Goal: Task Accomplishment & Management: Use online tool/utility

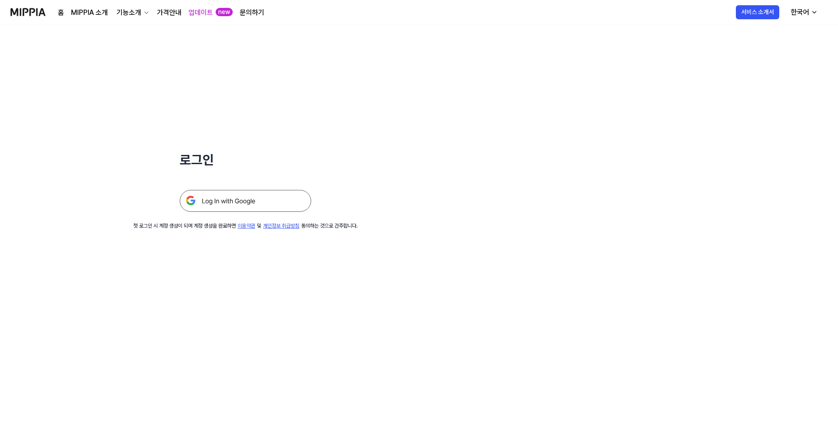
click at [253, 199] on img at bounding box center [245, 201] width 131 height 22
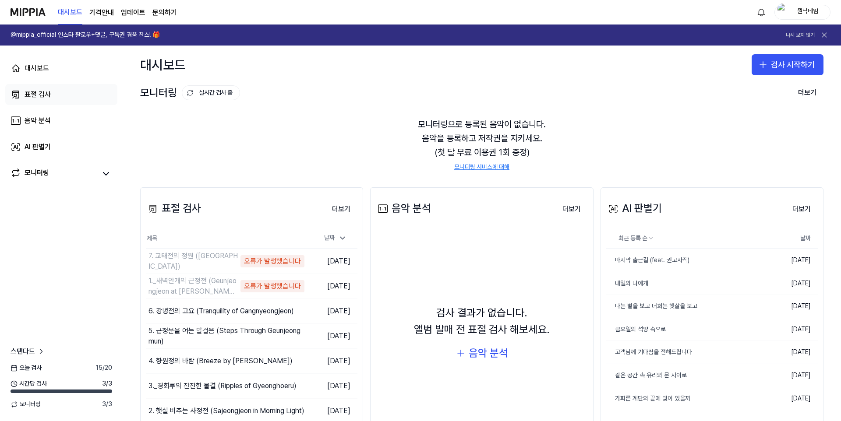
click at [46, 101] on link "표절 검사" at bounding box center [61, 94] width 112 height 21
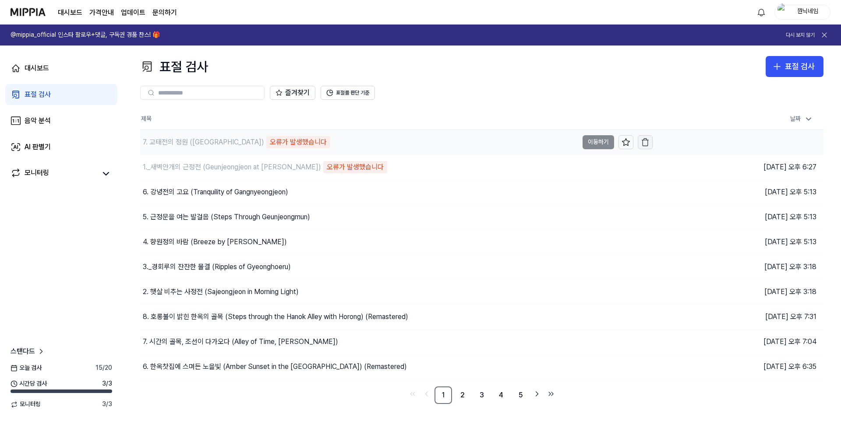
click at [651, 145] on button "button" at bounding box center [645, 142] width 15 height 14
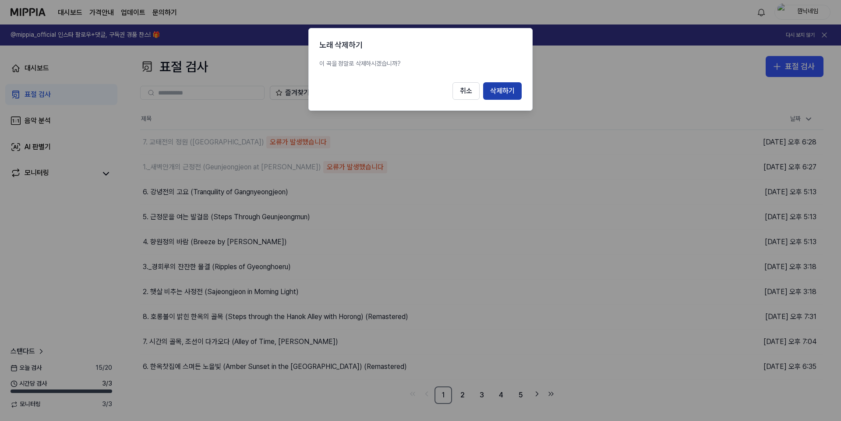
click at [503, 91] on button "삭제하기" at bounding box center [502, 91] width 39 height 18
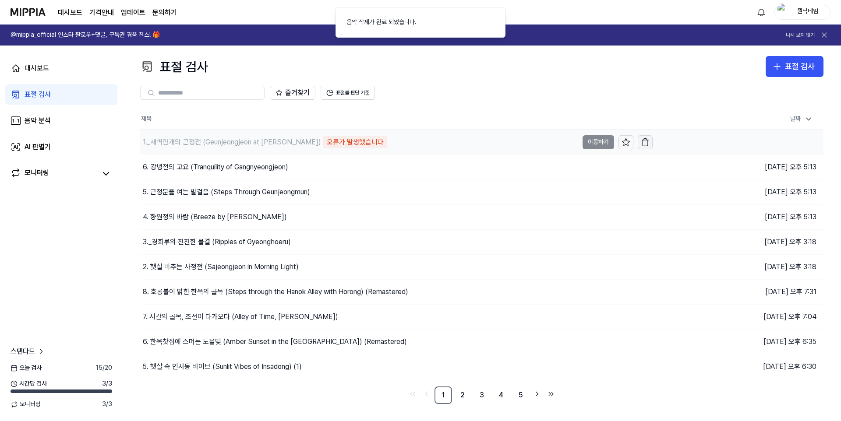
click at [642, 142] on icon "button" at bounding box center [645, 142] width 9 height 9
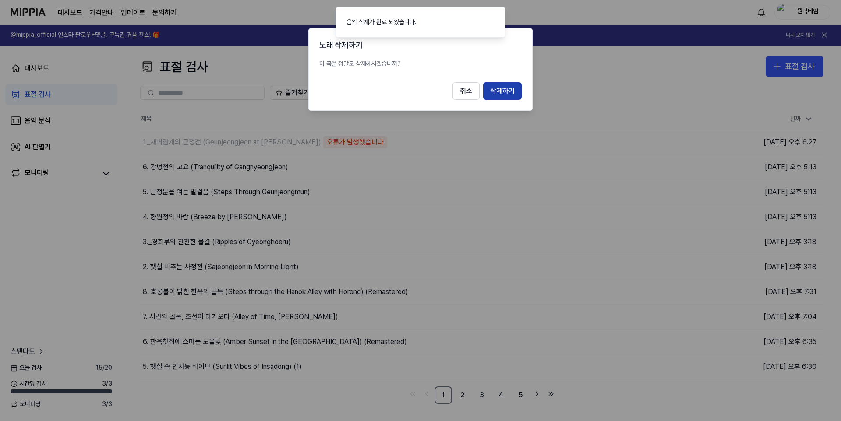
click at [497, 98] on button "삭제하기" at bounding box center [502, 91] width 39 height 18
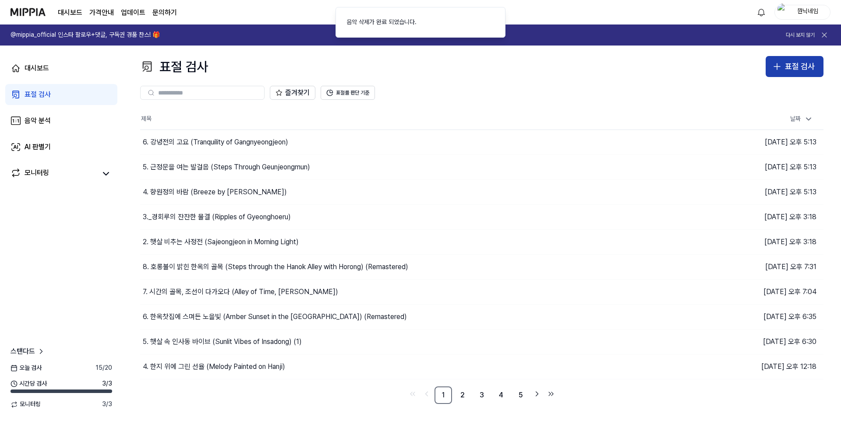
click at [804, 66] on div "표절 검사" at bounding box center [800, 66] width 30 height 13
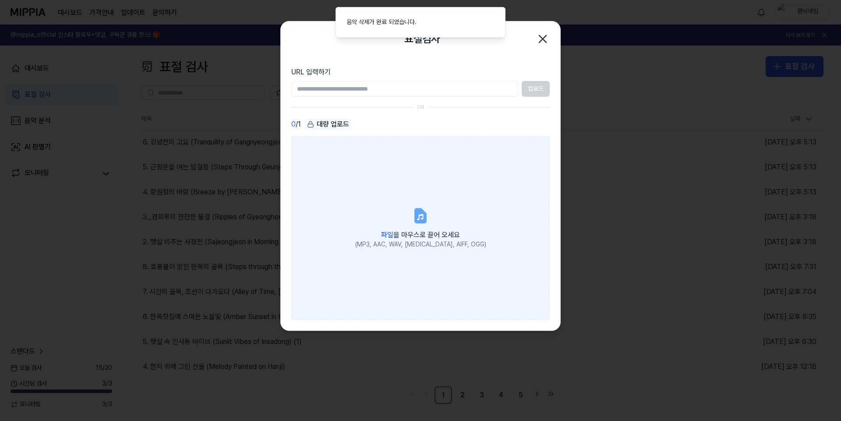
click at [477, 178] on label "파일 을 마우스로 끌어 오세요 (MP3, AAC, WAV, [MEDICAL_DATA], AIFF, OGG)" at bounding box center [420, 228] width 258 height 184
click at [0, 0] on input "파일 을 마우스로 끌어 오세요 (MP3, AAC, WAV, [MEDICAL_DATA], AIFF, OGG)" at bounding box center [0, 0] width 0 height 0
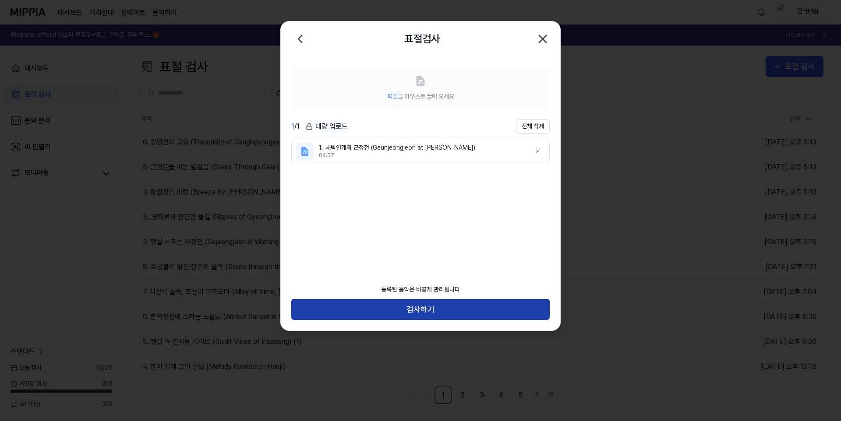
click at [448, 314] on button "검사하기" at bounding box center [420, 309] width 258 height 21
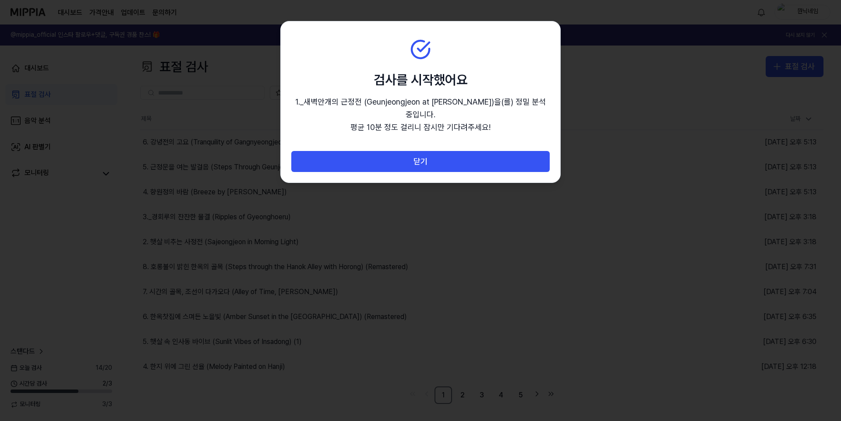
click at [523, 160] on div "닫기" at bounding box center [421, 167] width 280 height 32
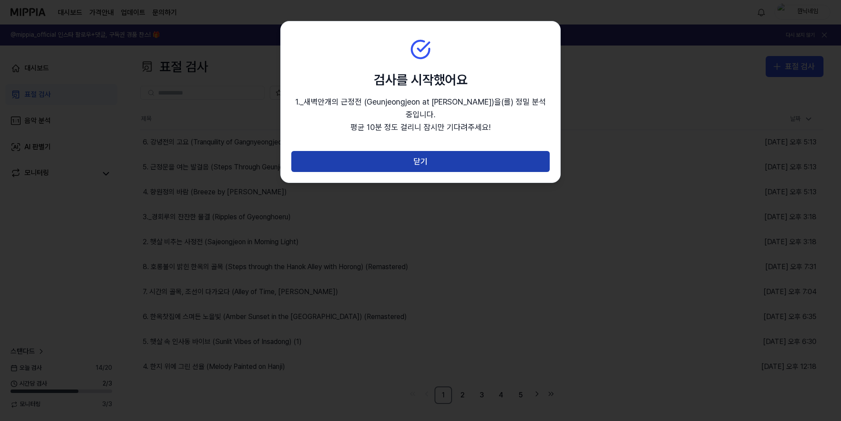
click at [540, 151] on button "닫기" at bounding box center [420, 161] width 258 height 21
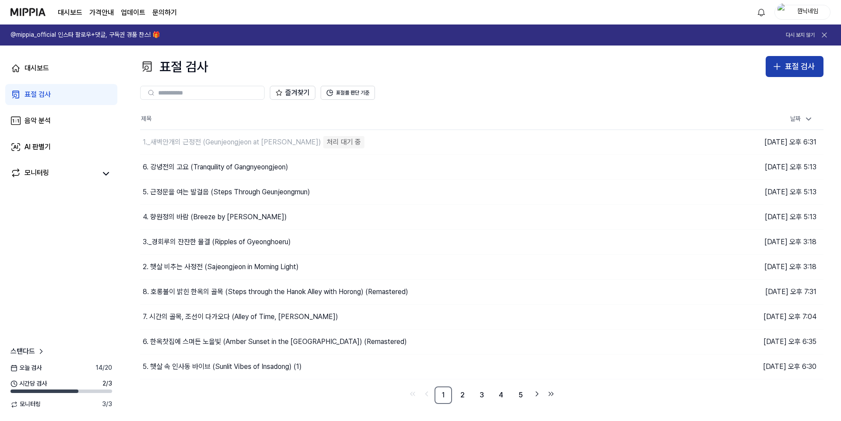
click at [789, 67] on div "표절 검사" at bounding box center [800, 66] width 30 height 13
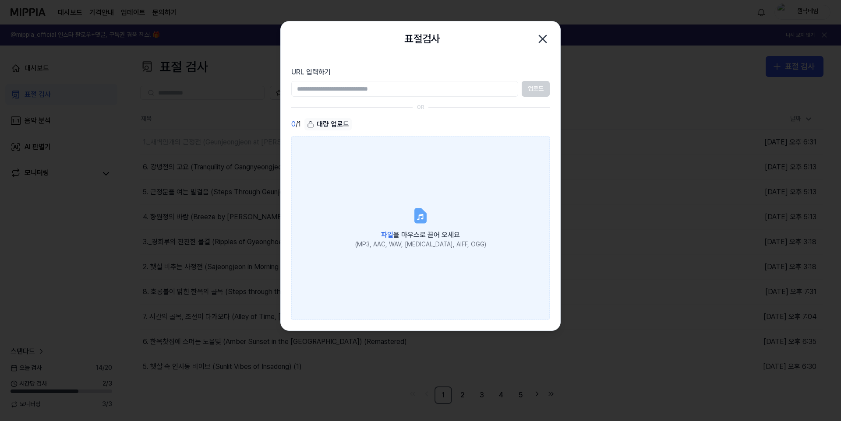
click at [486, 205] on label "파일 을 마우스로 끌어 오세요 (MP3, AAC, WAV, [MEDICAL_DATA], AIFF, OGG)" at bounding box center [420, 228] width 258 height 184
click at [0, 0] on input "파일 을 마우스로 끌어 오세요 (MP3, AAC, WAV, [MEDICAL_DATA], AIFF, OGG)" at bounding box center [0, 0] width 0 height 0
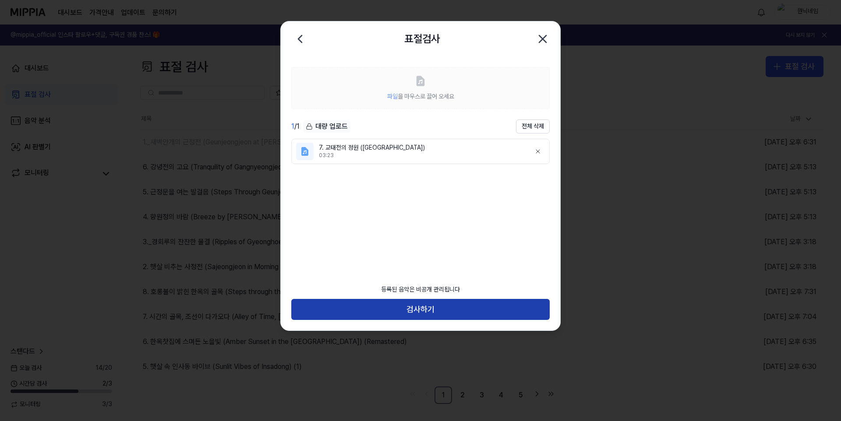
click at [453, 303] on button "검사하기" at bounding box center [420, 309] width 258 height 21
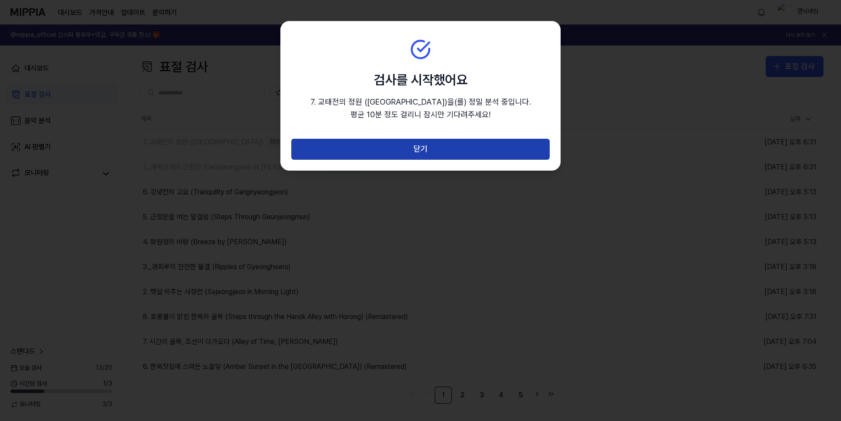
click at [503, 146] on button "닫기" at bounding box center [420, 149] width 258 height 21
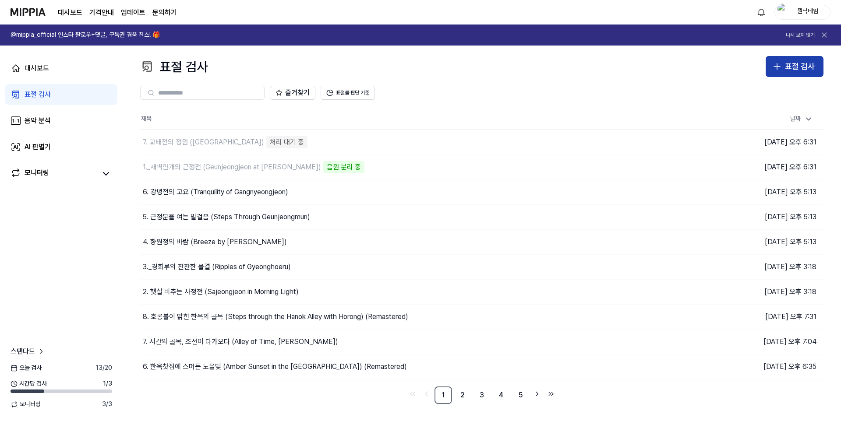
click at [779, 71] on icon "button" at bounding box center [777, 66] width 11 height 11
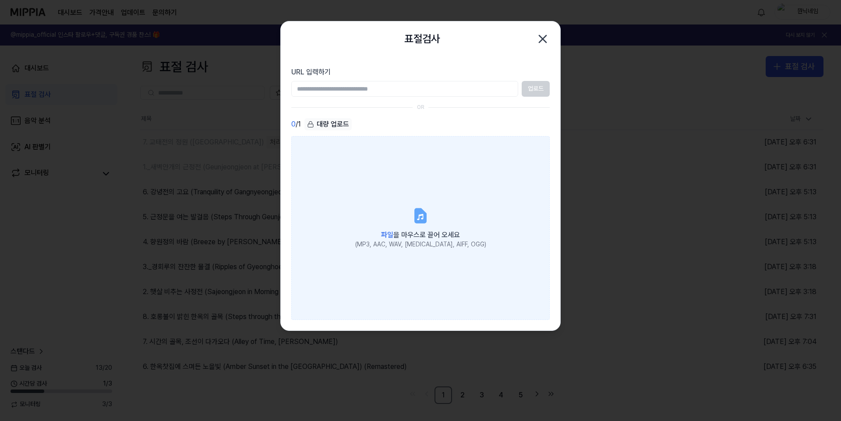
click at [479, 175] on label "파일 을 마우스로 끌어 오세요 (MP3, AAC, WAV, [MEDICAL_DATA], AIFF, OGG)" at bounding box center [420, 228] width 258 height 184
click at [0, 0] on input "파일 을 마우스로 끌어 오세요 (MP3, AAC, WAV, [MEDICAL_DATA], AIFF, OGG)" at bounding box center [0, 0] width 0 height 0
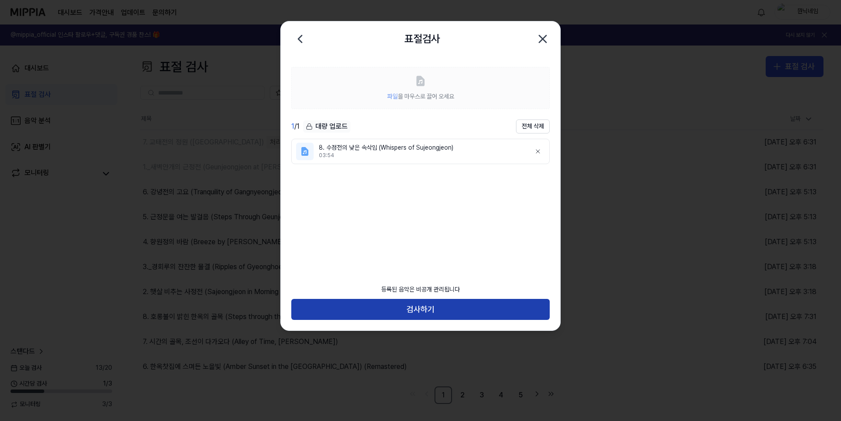
click at [481, 308] on button "검사하기" at bounding box center [420, 309] width 258 height 21
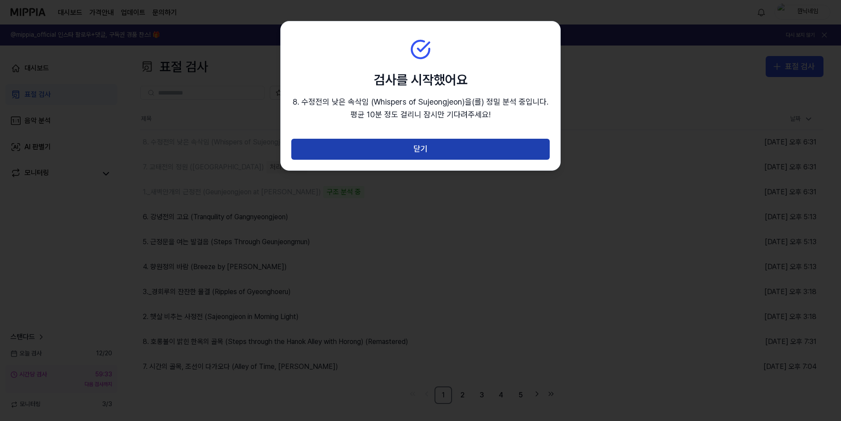
click at [424, 151] on button "닫기" at bounding box center [420, 149] width 258 height 21
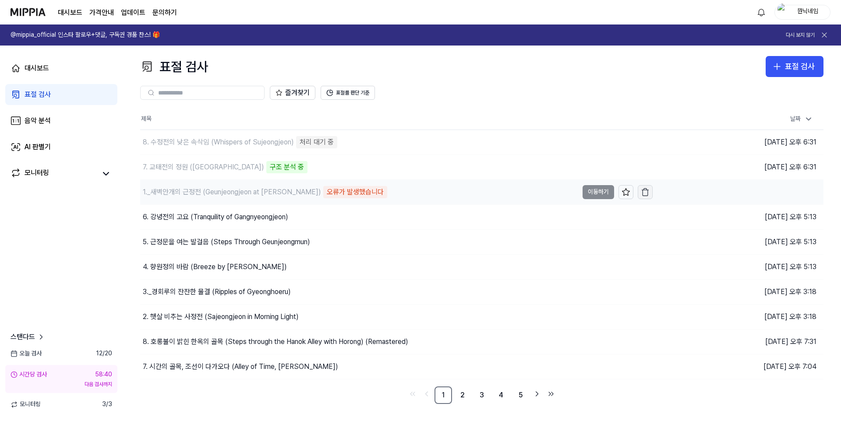
click at [649, 194] on icon "button" at bounding box center [645, 192] width 9 height 9
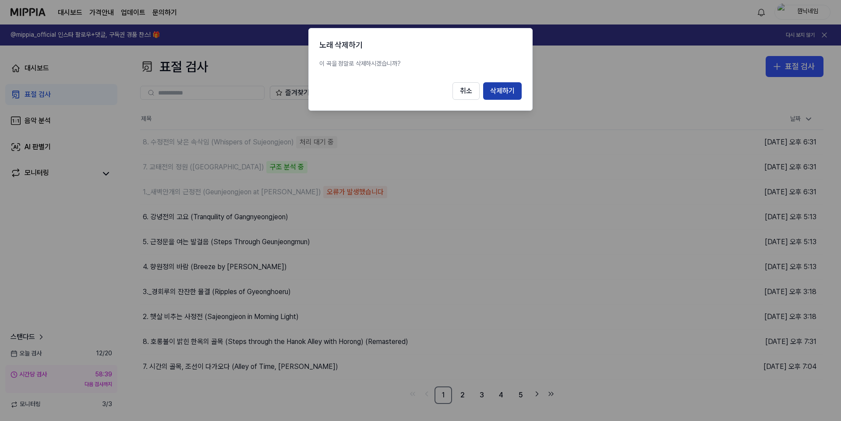
click at [520, 97] on button "삭제하기" at bounding box center [502, 91] width 39 height 18
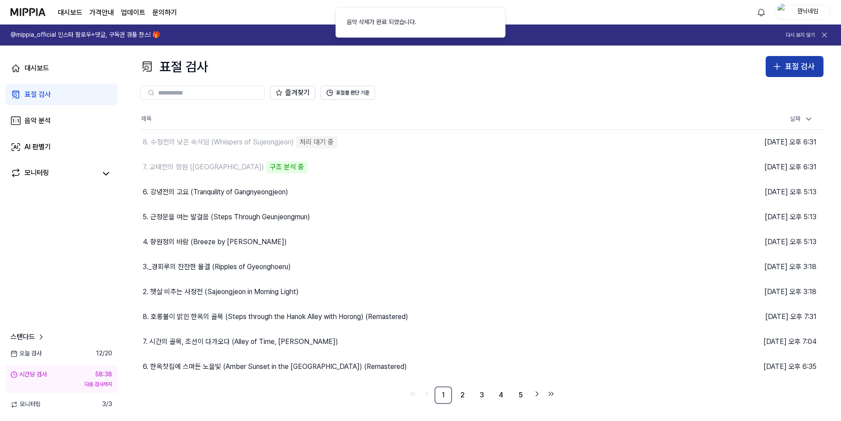
click at [796, 70] on div "표절 검사" at bounding box center [800, 66] width 30 height 13
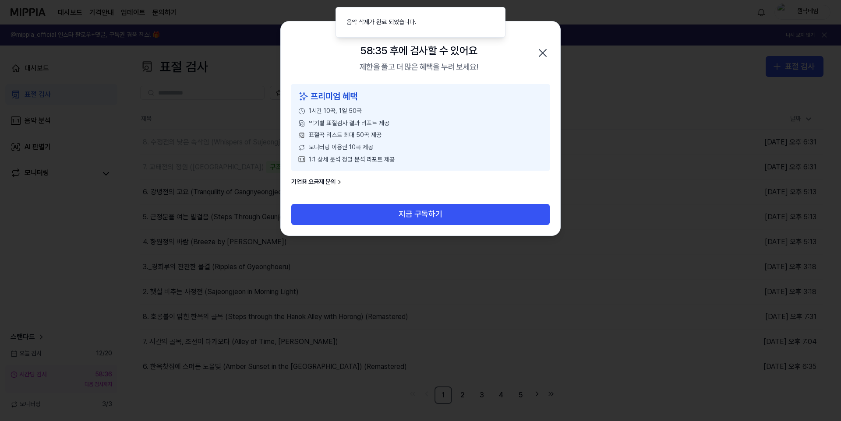
click at [539, 57] on icon "button" at bounding box center [543, 53] width 14 height 14
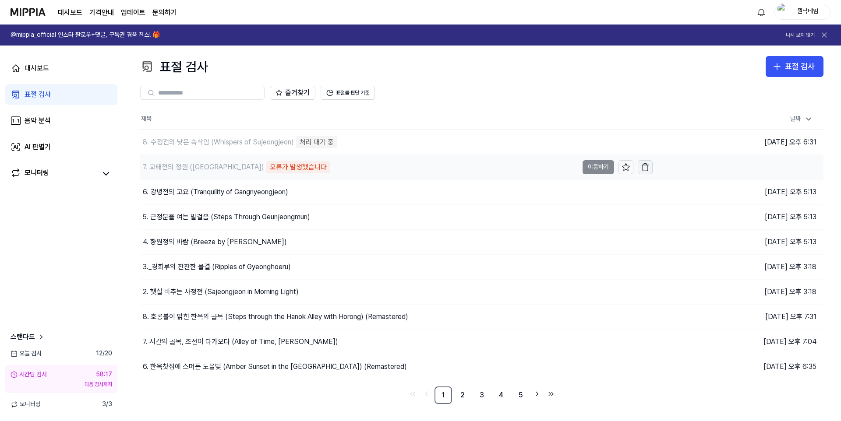
click at [649, 164] on icon "button" at bounding box center [645, 167] width 9 height 9
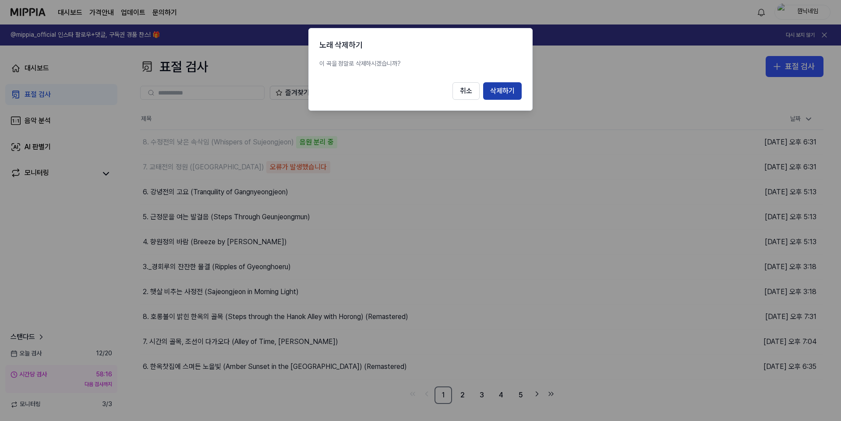
click at [506, 89] on button "삭제하기" at bounding box center [502, 91] width 39 height 18
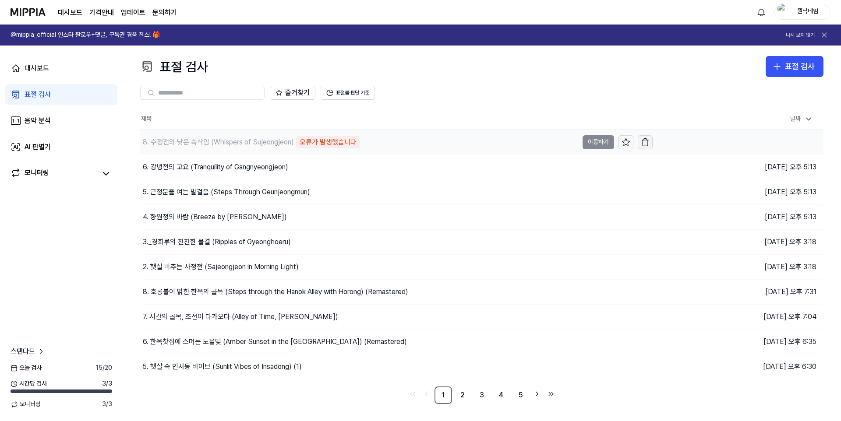
click at [644, 139] on icon "button" at bounding box center [645, 142] width 9 height 9
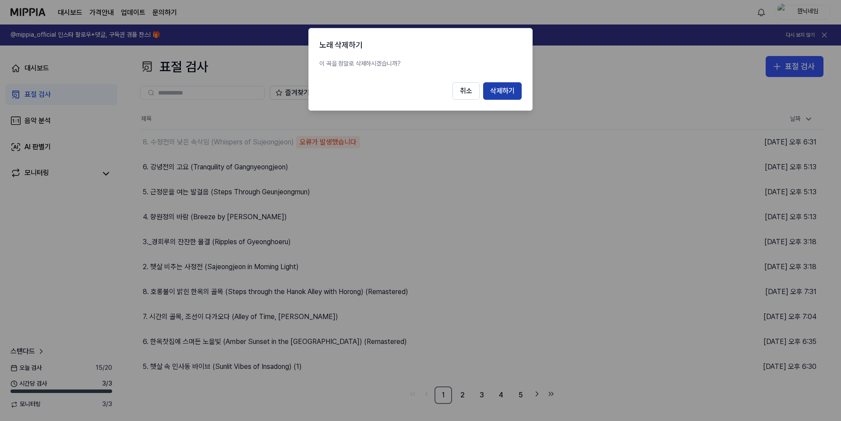
click at [492, 92] on button "삭제하기" at bounding box center [502, 91] width 39 height 18
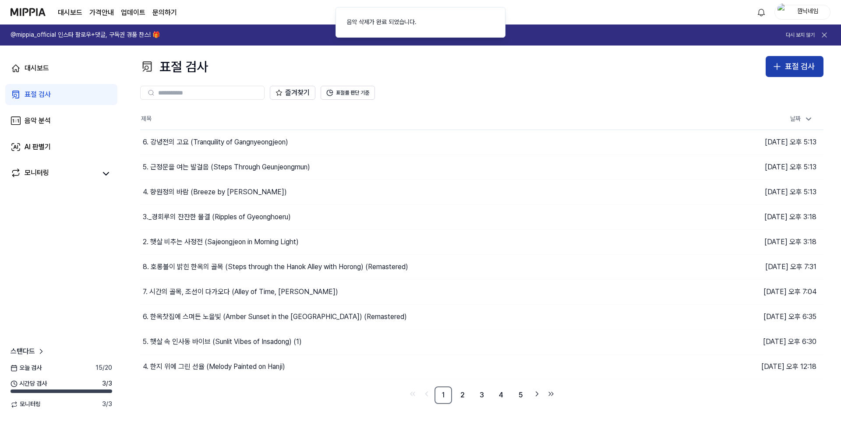
click at [790, 68] on div "표절 검사" at bounding box center [800, 66] width 30 height 13
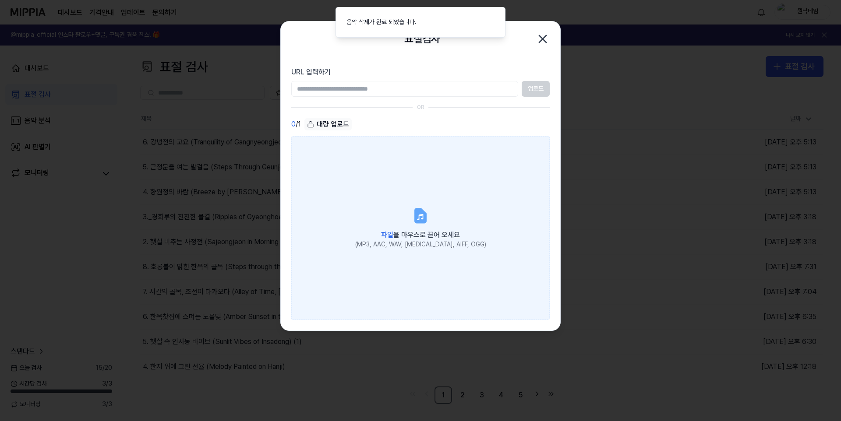
click at [466, 209] on label "파일 을 마우스로 끌어 오세요 (MP3, AAC, WAV, [MEDICAL_DATA], AIFF, OGG)" at bounding box center [420, 228] width 258 height 184
click at [0, 0] on input "파일 을 마우스로 끌어 오세요 (MP3, AAC, WAV, [MEDICAL_DATA], AIFF, OGG)" at bounding box center [0, 0] width 0 height 0
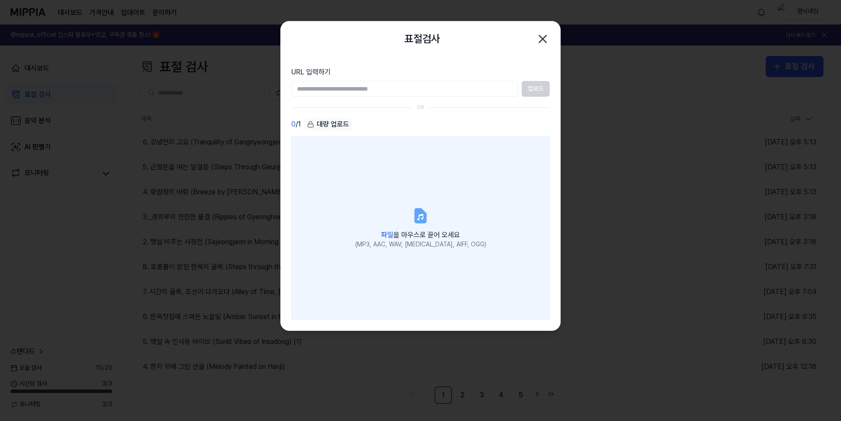
click at [449, 237] on span "파일 을 마우스로 끌어 오세요" at bounding box center [420, 235] width 79 height 8
click at [0, 0] on input "파일 을 마우스로 끌어 오세요 (MP3, AAC, WAV, [MEDICAL_DATA], AIFF, OGG)" at bounding box center [0, 0] width 0 height 0
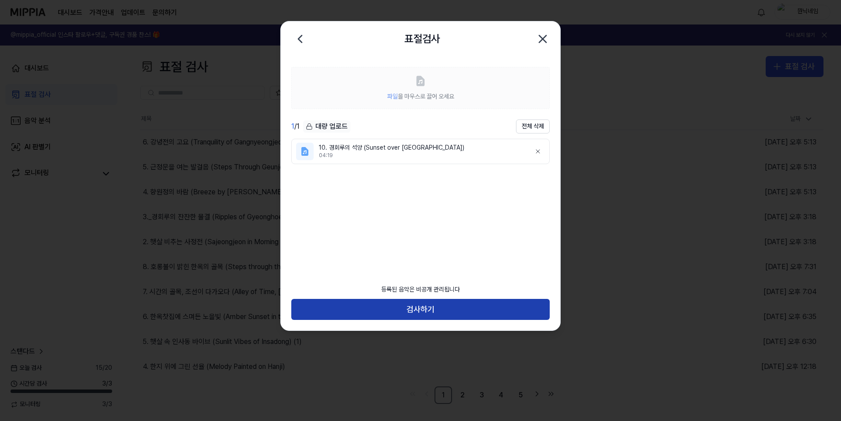
click at [441, 300] on button "검사하기" at bounding box center [420, 309] width 258 height 21
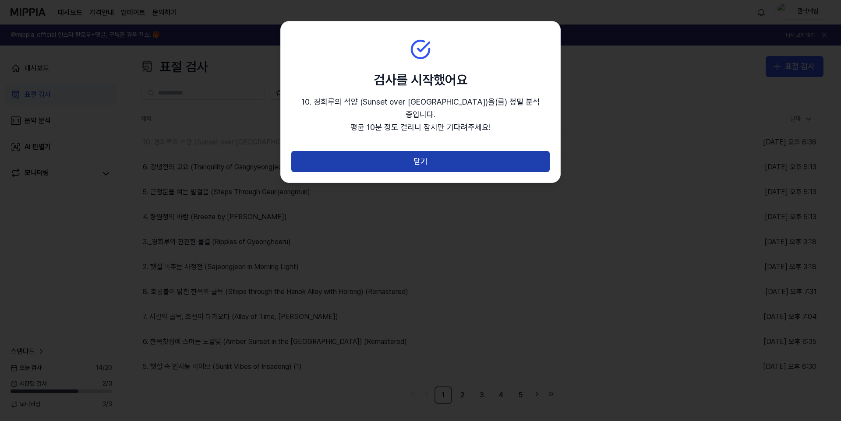
click at [443, 153] on button "닫기" at bounding box center [420, 161] width 258 height 21
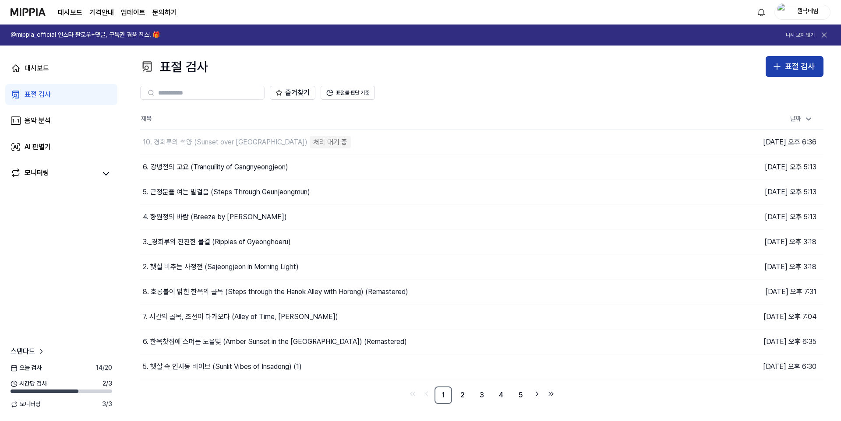
click at [795, 67] on div "표절 검사" at bounding box center [800, 66] width 30 height 13
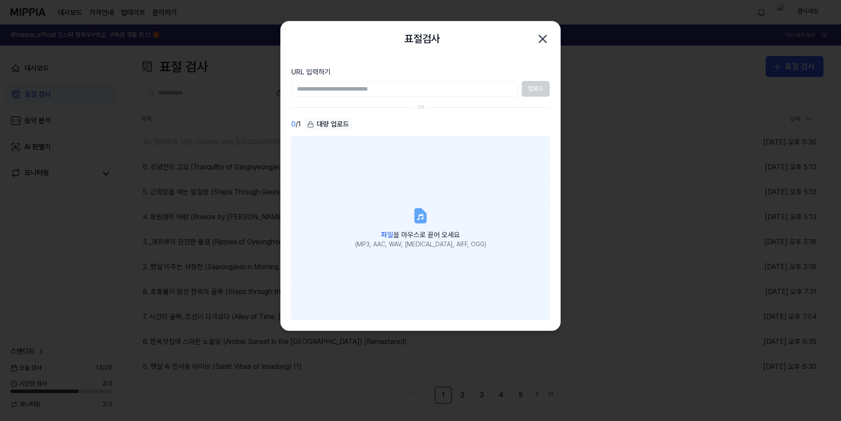
click at [482, 248] on label "파일 을 마우스로 끌어 오세요 (MP3, AAC, WAV, [MEDICAL_DATA], AIFF, OGG)" at bounding box center [420, 228] width 258 height 184
click at [0, 0] on input "파일 을 마우스로 끌어 오세요 (MP3, AAC, WAV, [MEDICAL_DATA], AIFF, OGG)" at bounding box center [0, 0] width 0 height 0
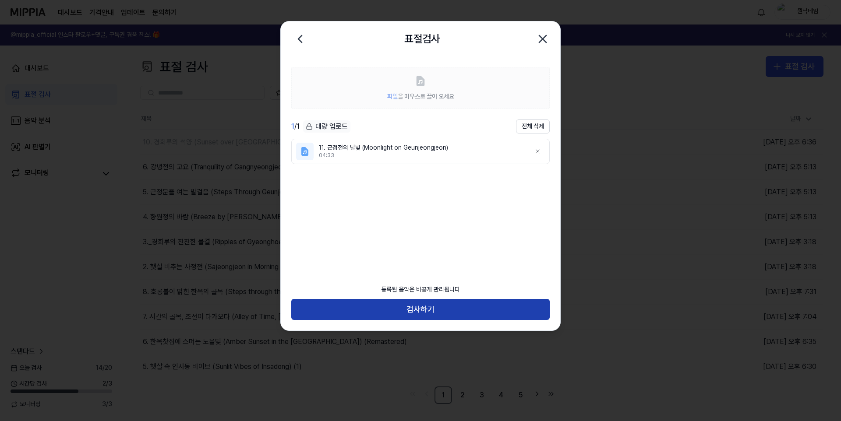
click at [459, 317] on button "검사하기" at bounding box center [420, 309] width 258 height 21
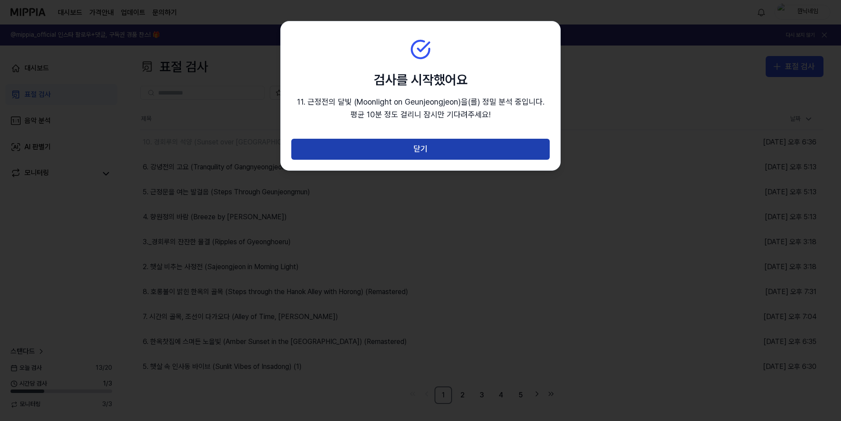
click at [475, 156] on button "닫기" at bounding box center [420, 149] width 258 height 21
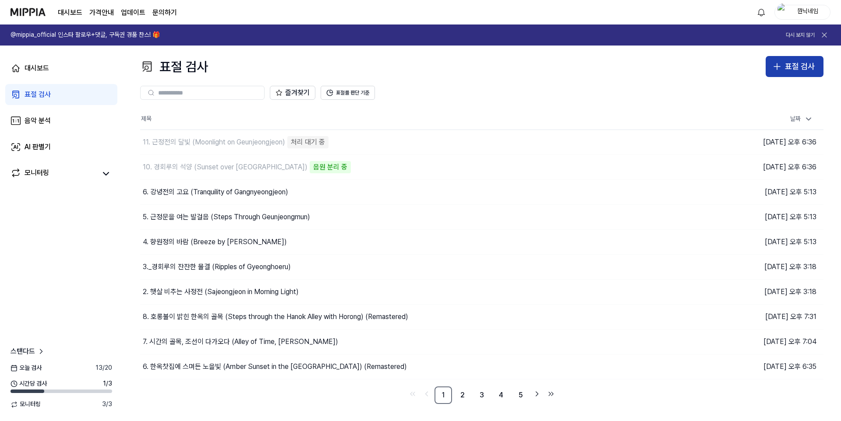
click at [803, 63] on div "표절 검사" at bounding box center [800, 66] width 30 height 13
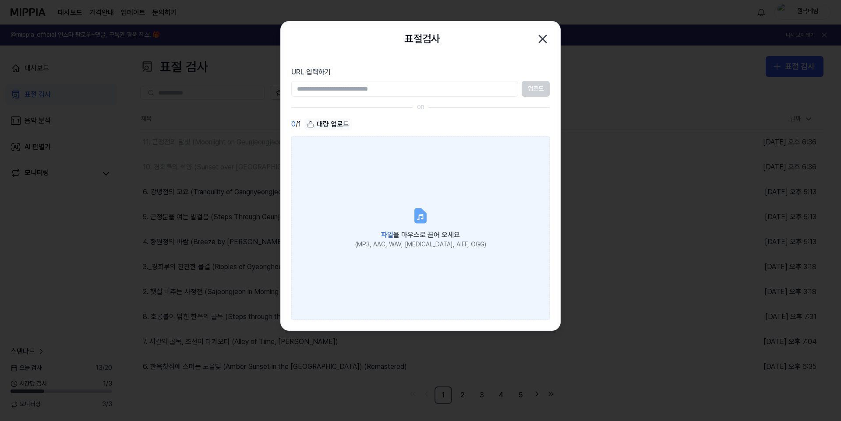
click at [443, 213] on label "파일 을 마우스로 끌어 오세요 (MP3, AAC, WAV, [MEDICAL_DATA], AIFF, OGG)" at bounding box center [420, 228] width 258 height 184
click at [0, 0] on input "파일 을 마우스로 끌어 오세요 (MP3, AAC, WAV, [MEDICAL_DATA], AIFF, OGG)" at bounding box center [0, 0] width 0 height 0
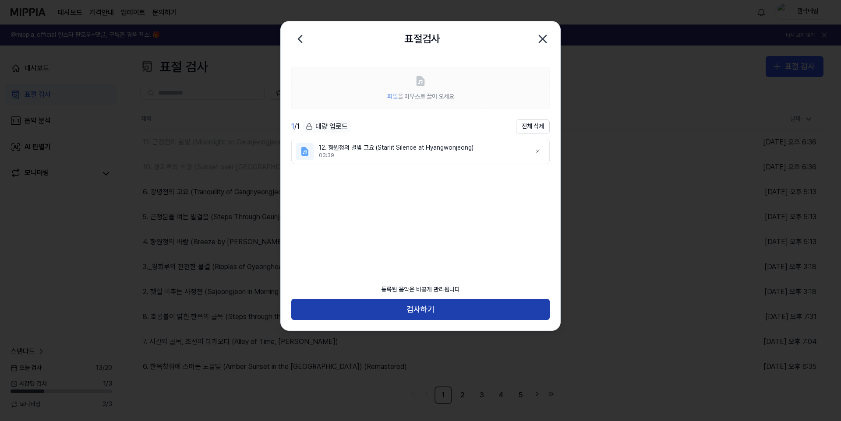
click at [498, 317] on button "검사하기" at bounding box center [420, 309] width 258 height 21
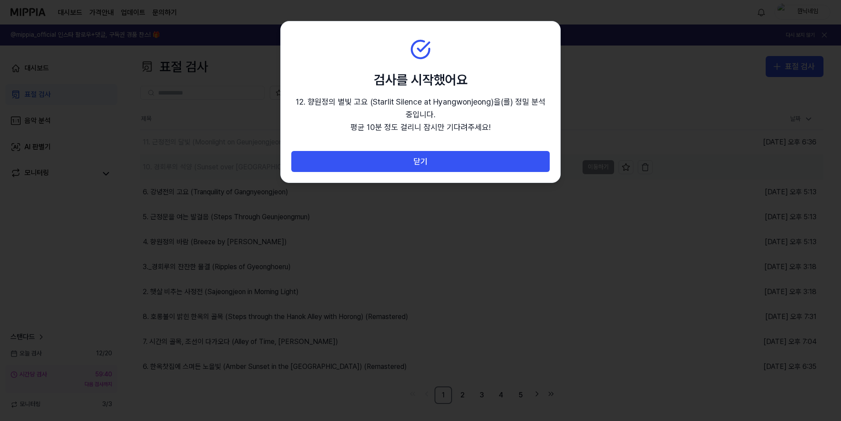
click at [487, 165] on button "닫기" at bounding box center [420, 161] width 258 height 21
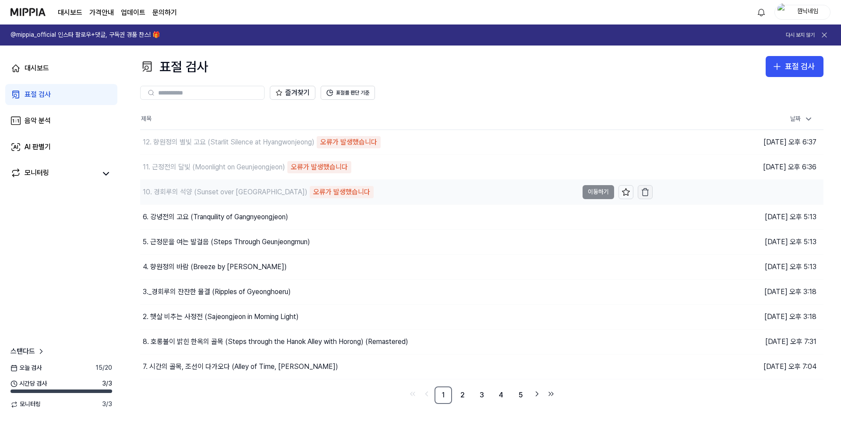
click at [643, 188] on icon "button" at bounding box center [645, 192] width 9 height 9
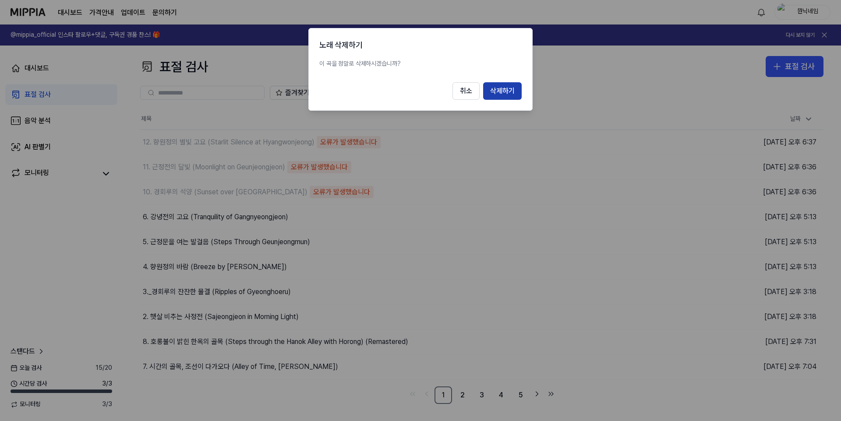
click at [496, 99] on button "삭제하기" at bounding box center [502, 91] width 39 height 18
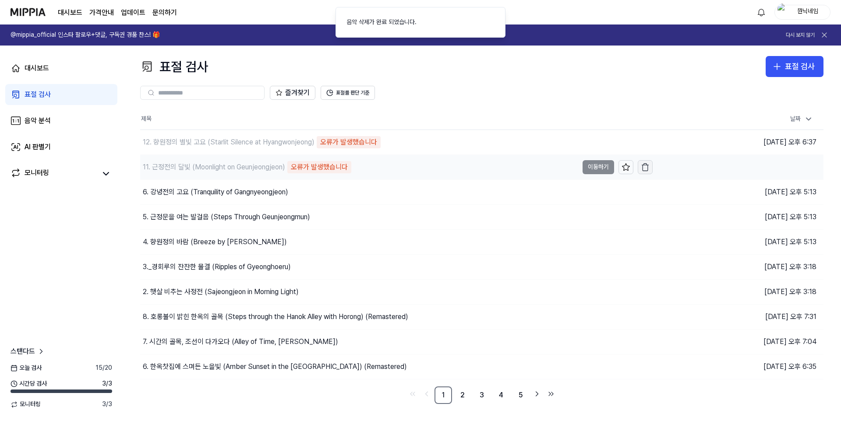
click at [652, 167] on button "button" at bounding box center [645, 167] width 15 height 14
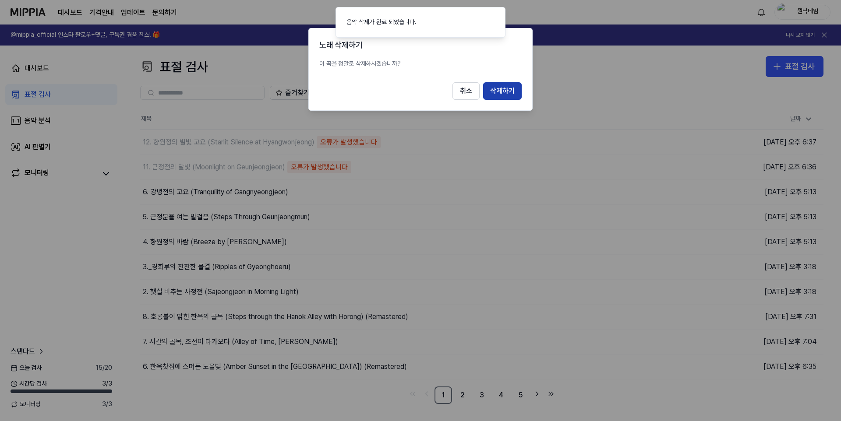
click at [513, 94] on button "삭제하기" at bounding box center [502, 91] width 39 height 18
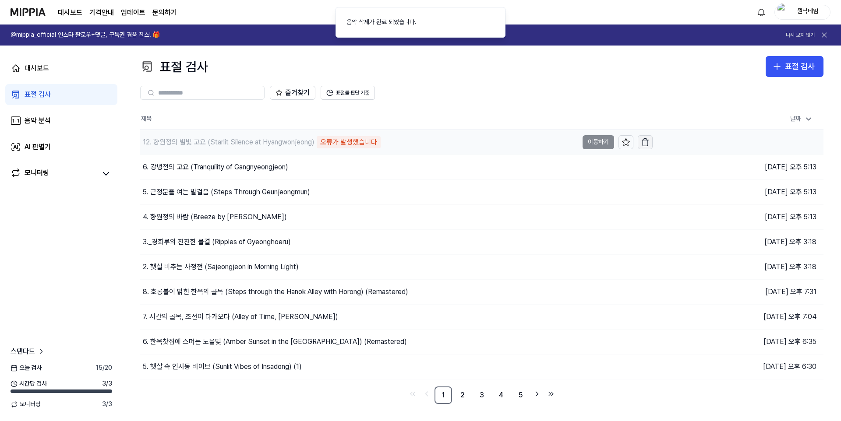
click at [648, 144] on icon "button" at bounding box center [645, 142] width 9 height 9
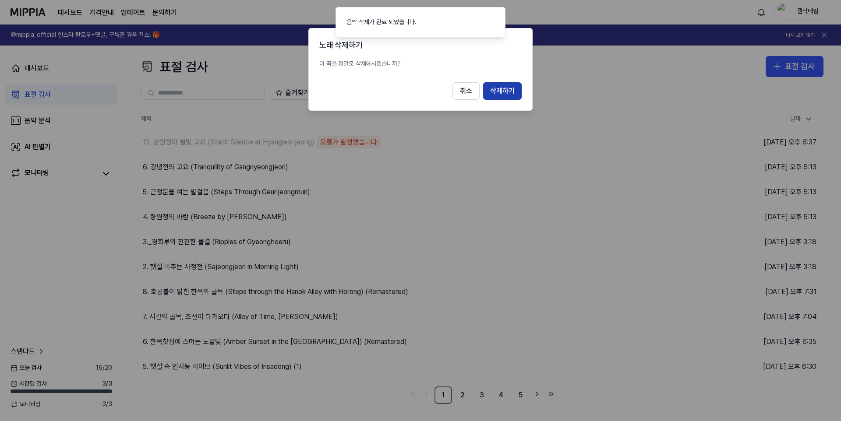
click at [506, 94] on button "삭제하기" at bounding box center [502, 91] width 39 height 18
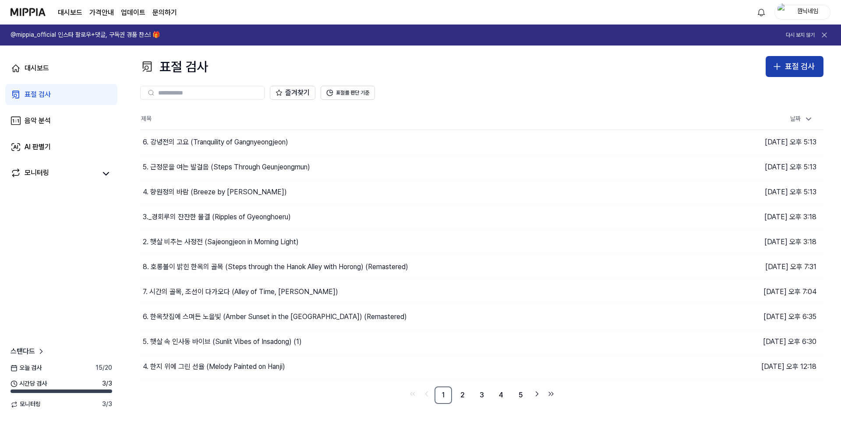
click at [811, 72] on div "표절 검사" at bounding box center [800, 66] width 30 height 13
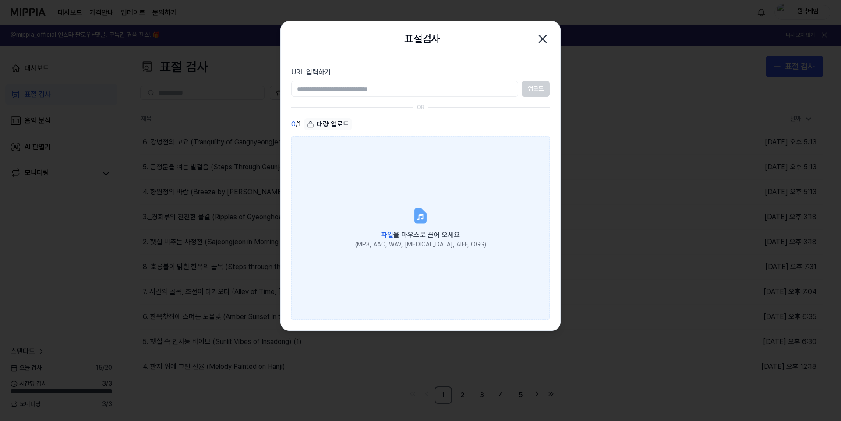
click at [459, 186] on label "파일 을 마우스로 끌어 오세요 (MP3, AAC, WAV, [MEDICAL_DATA], AIFF, OGG)" at bounding box center [420, 228] width 258 height 184
click at [0, 0] on input "파일 을 마우스로 끌어 오세요 (MP3, AAC, WAV, [MEDICAL_DATA], AIFF, OGG)" at bounding box center [0, 0] width 0 height 0
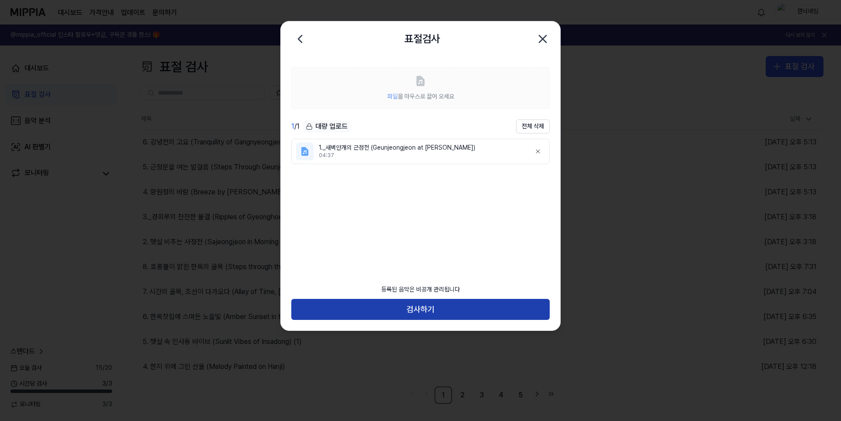
click at [450, 299] on button "검사하기" at bounding box center [420, 309] width 258 height 21
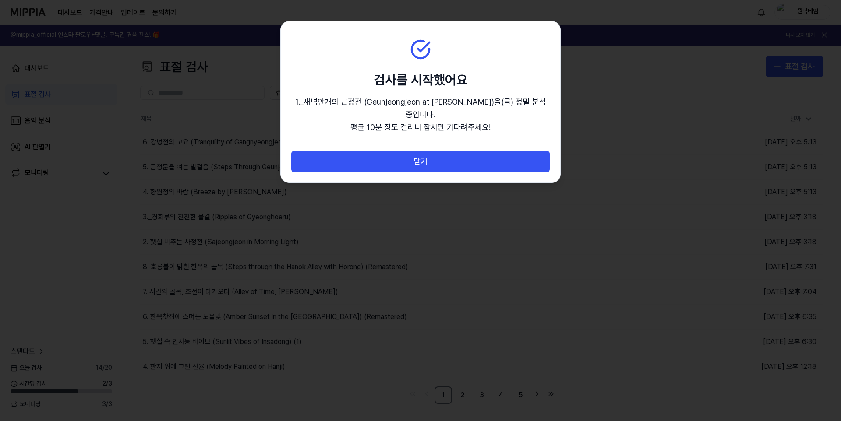
click at [433, 163] on div "닫기" at bounding box center [421, 167] width 280 height 32
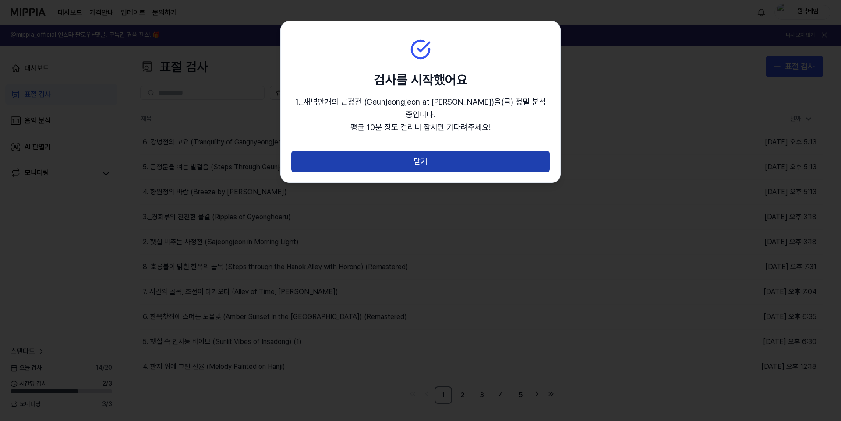
click at [432, 155] on button "닫기" at bounding box center [420, 161] width 258 height 21
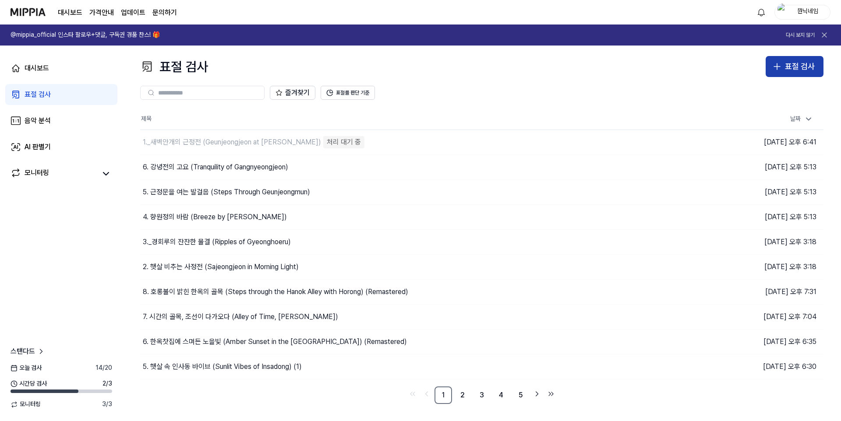
click at [791, 68] on div "표절 검사" at bounding box center [800, 66] width 30 height 13
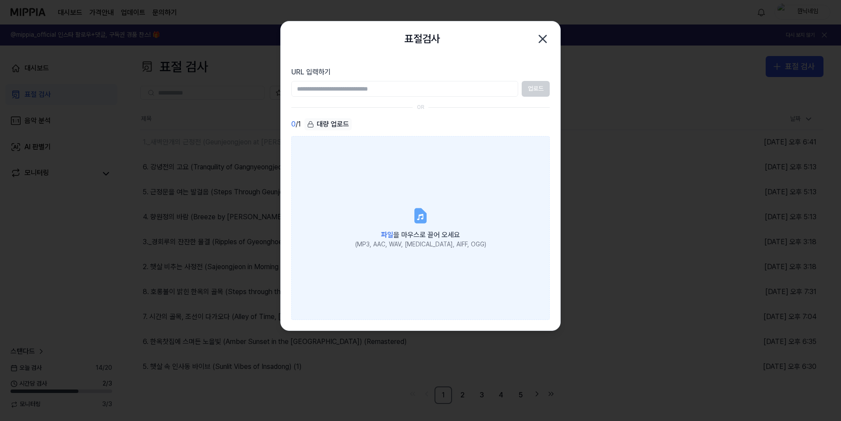
click at [434, 234] on span "파일 을 마우스로 끌어 오세요" at bounding box center [420, 235] width 79 height 8
click at [0, 0] on input "파일 을 마우스로 끌어 오세요 (MP3, AAC, WAV, [MEDICAL_DATA], AIFF, OGG)" at bounding box center [0, 0] width 0 height 0
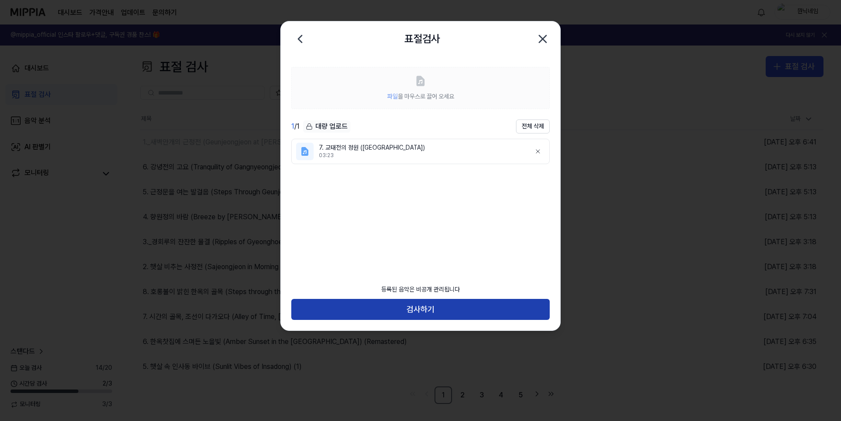
click at [470, 318] on button "검사하기" at bounding box center [420, 309] width 258 height 21
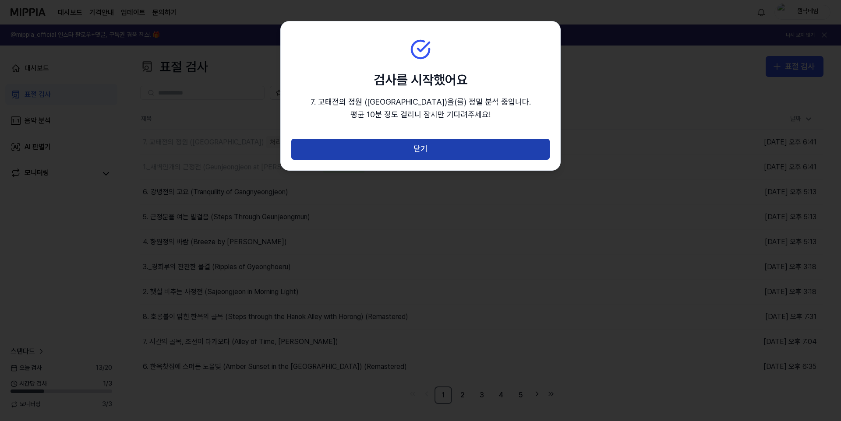
click at [503, 155] on button "닫기" at bounding box center [420, 149] width 258 height 21
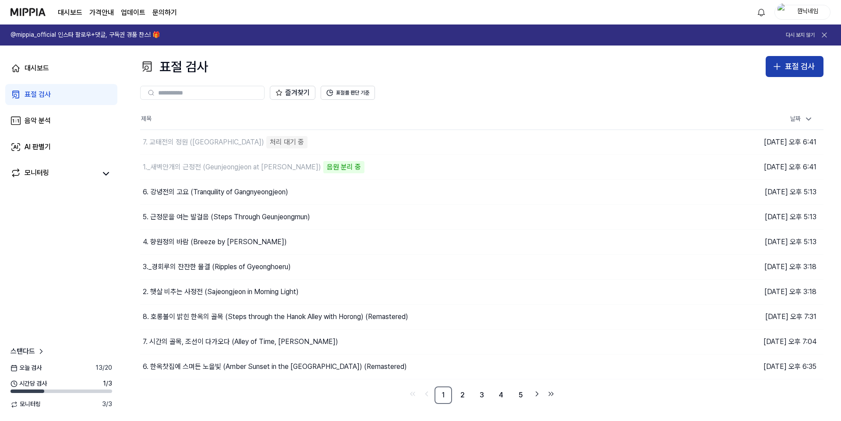
click at [793, 72] on div "표절 검사" at bounding box center [800, 66] width 30 height 13
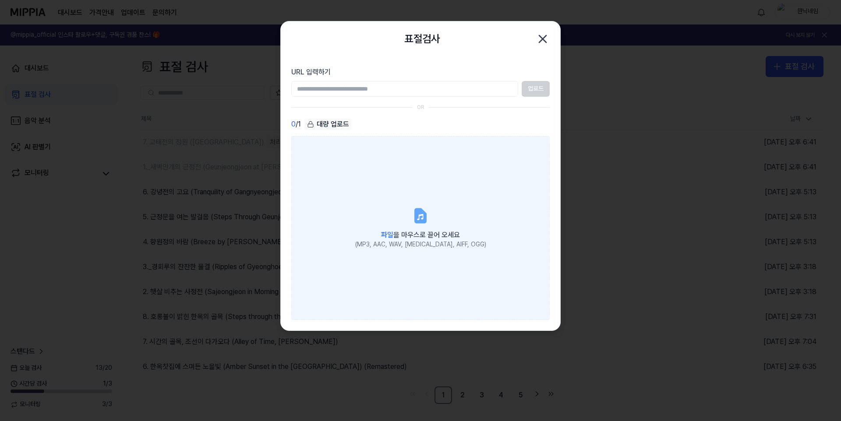
click at [464, 207] on label "파일 을 마우스로 끌어 오세요 (MP3, AAC, WAV, [MEDICAL_DATA], AIFF, OGG)" at bounding box center [420, 228] width 258 height 184
click at [0, 0] on input "파일 을 마우스로 끌어 오세요 (MP3, AAC, WAV, [MEDICAL_DATA], AIFF, OGG)" at bounding box center [0, 0] width 0 height 0
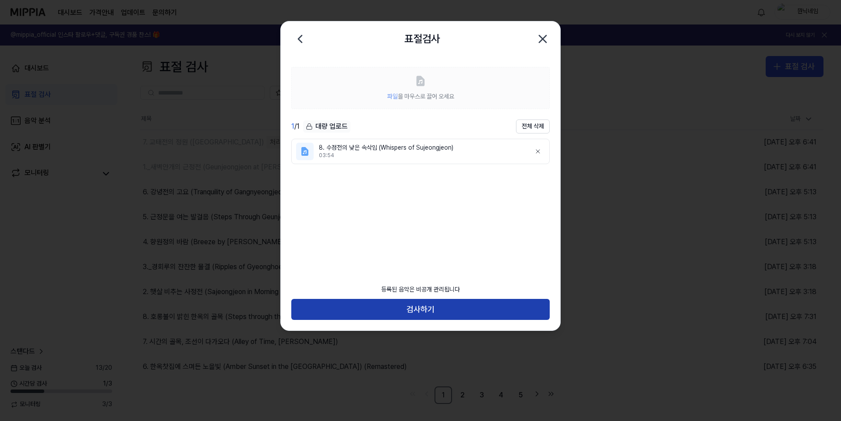
click at [462, 311] on button "검사하기" at bounding box center [420, 309] width 258 height 21
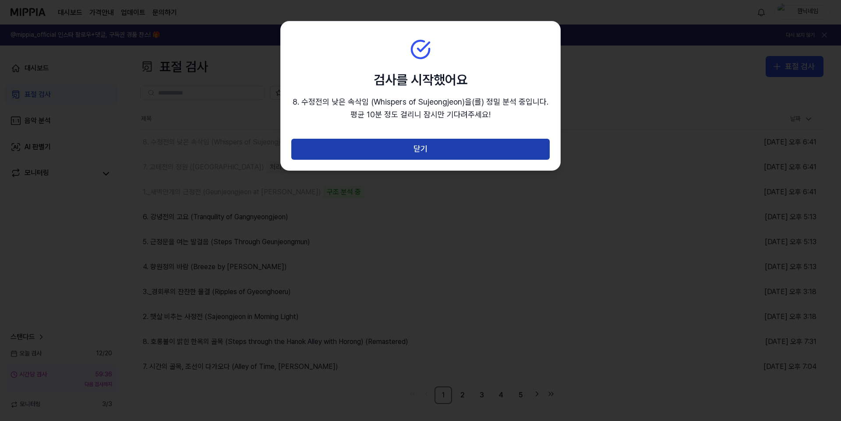
click at [457, 155] on button "닫기" at bounding box center [420, 149] width 258 height 21
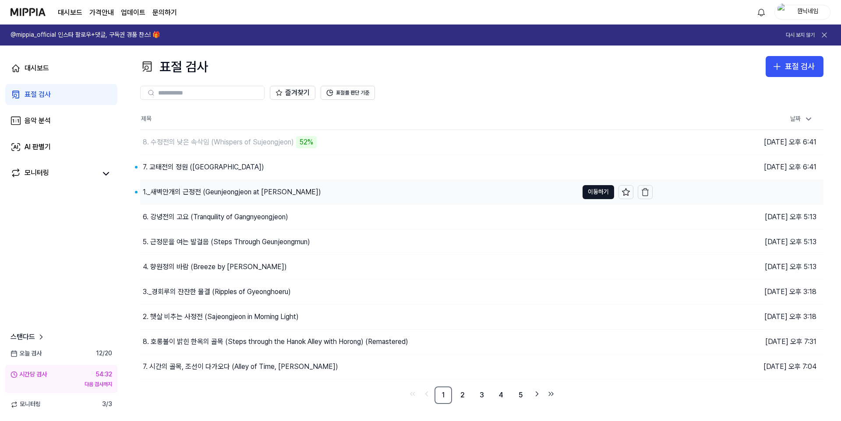
click at [227, 191] on div "1._새벽안개의 근정전 (Geunjeongjeon at [PERSON_NAME])" at bounding box center [232, 192] width 178 height 11
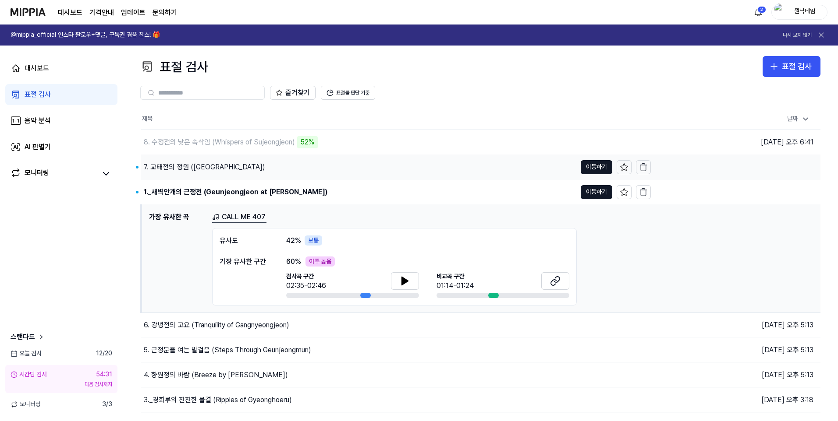
click at [226, 170] on div "7. 교태전의 정원 ([GEOGRAPHIC_DATA])" at bounding box center [204, 167] width 121 height 11
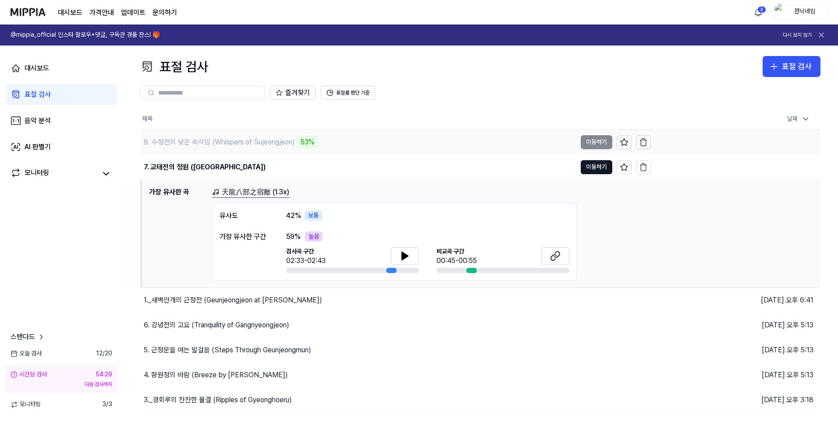
click at [224, 141] on div "8. 수정전의 낮은 속삭임 (Whispers of Sujeongjeon)" at bounding box center [219, 142] width 151 height 11
click at [563, 90] on div "즐겨찾기 표절률 판단 기준" at bounding box center [480, 93] width 680 height 14
click at [83, 312] on div "대시보드 표절 검사 음악 분석 AI 판별기 모니터링 스탠다드 [DATE] 검사 12 / 20 시간당 검사 54:26 다음 검사까지 모니터링 3…" at bounding box center [61, 234] width 123 height 376
click at [234, 304] on div "1._새벽안개의 근정전 (Geunjeongjeon at [PERSON_NAME])" at bounding box center [233, 300] width 178 height 11
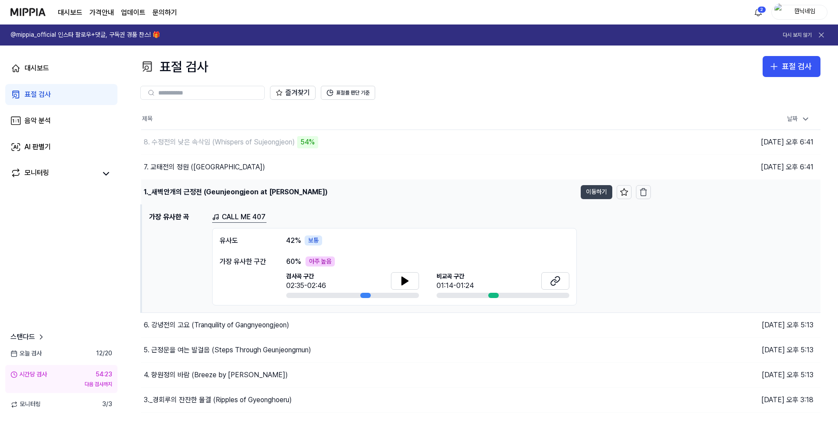
click at [593, 187] on button "이동하기" at bounding box center [597, 192] width 32 height 14
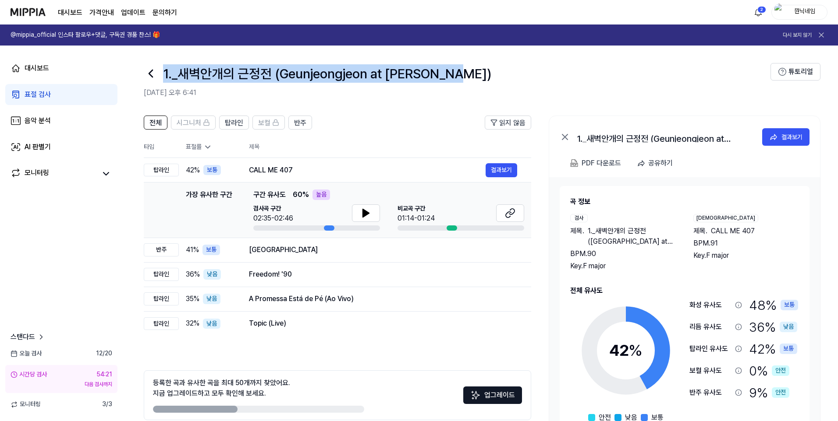
drag, startPoint x: 163, startPoint y: 71, endPoint x: 467, endPoint y: 75, distance: 303.7
click at [467, 75] on div "1._새벽안개의 근정전 (Geunjeongjeon at [PERSON_NAME])" at bounding box center [457, 73] width 627 height 21
copy h1 "1._새벽안개의 근정전 (Geunjeongjeon at [PERSON_NAME])"
click at [501, 172] on button "결과보기" at bounding box center [501, 170] width 32 height 14
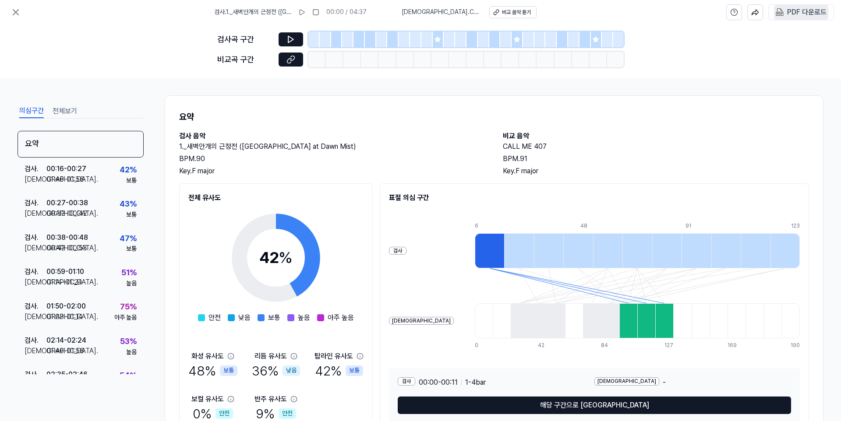
click at [788, 8] on div "PDF 다운로드" at bounding box center [806, 12] width 39 height 11
click at [17, 11] on icon at bounding box center [15, 12] width 5 height 5
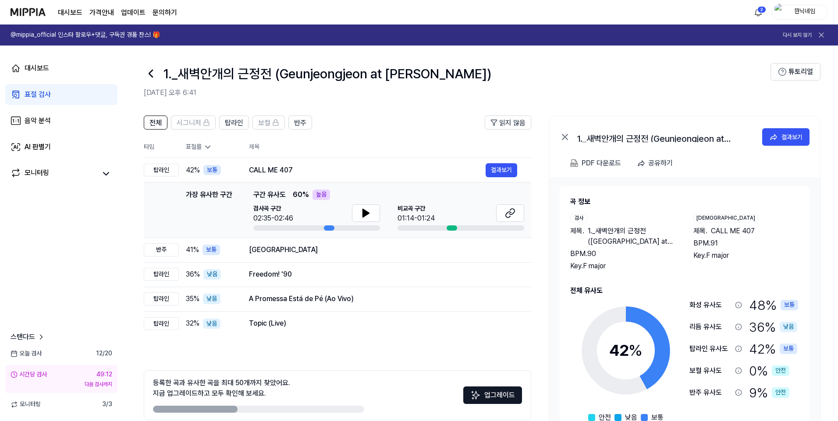
click at [149, 74] on icon at bounding box center [151, 73] width 4 height 7
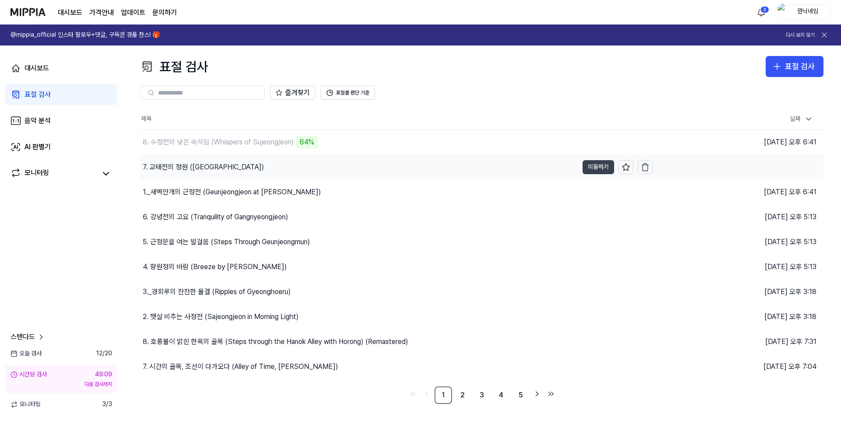
click at [591, 167] on button "이동하기" at bounding box center [599, 167] width 32 height 14
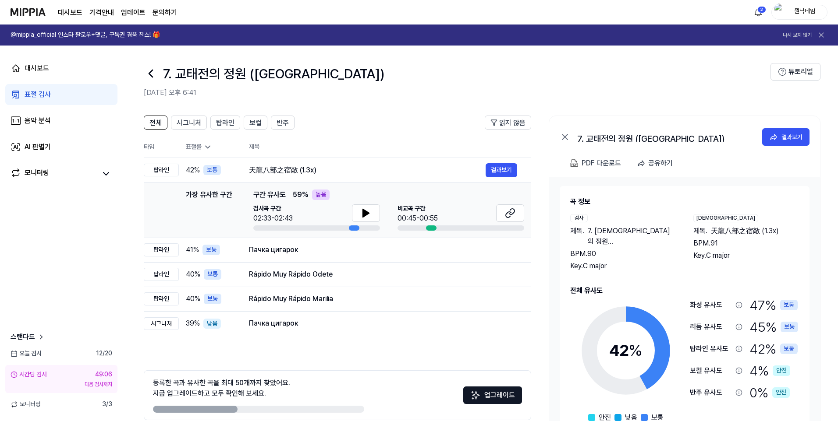
drag, startPoint x: 164, startPoint y: 72, endPoint x: 400, endPoint y: 68, distance: 236.6
click at [400, 68] on div "7. 교태전의 정원 ([GEOGRAPHIC_DATA])" at bounding box center [457, 73] width 627 height 21
copy h1 "7. 교태전의 정원 ([GEOGRAPHIC_DATA])"
click at [798, 137] on div "결과보기" at bounding box center [791, 137] width 21 height 10
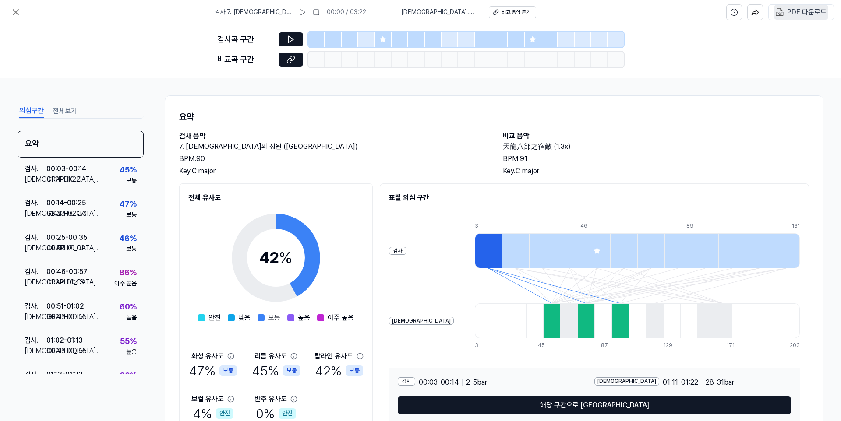
click at [803, 9] on div "PDF 다운로드" at bounding box center [806, 12] width 39 height 11
click at [16, 10] on icon at bounding box center [16, 12] width 11 height 11
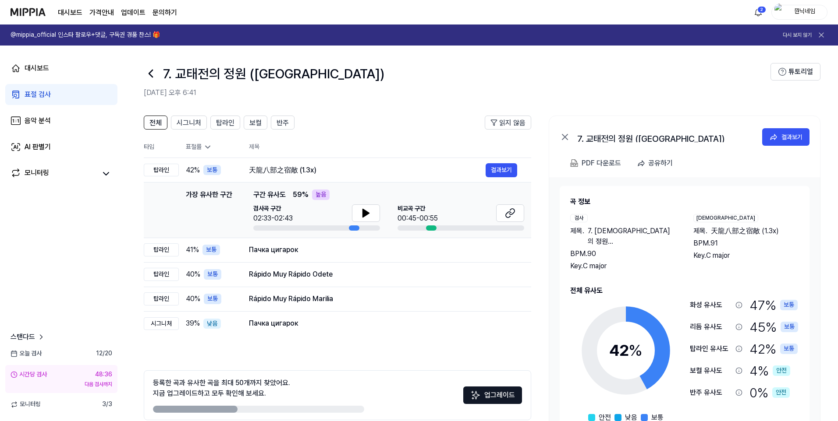
click at [147, 73] on icon at bounding box center [151, 74] width 14 height 14
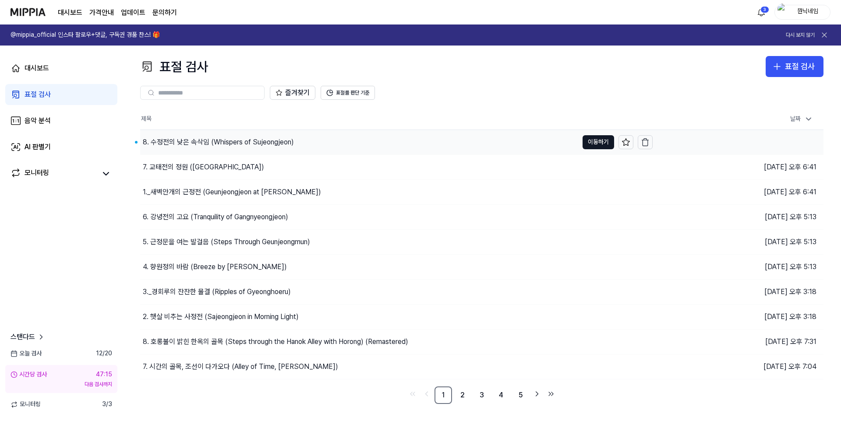
click at [210, 142] on div "8. 수정전의 낮은 속삭임 (Whispers of Sujeongjeon)" at bounding box center [218, 142] width 151 height 11
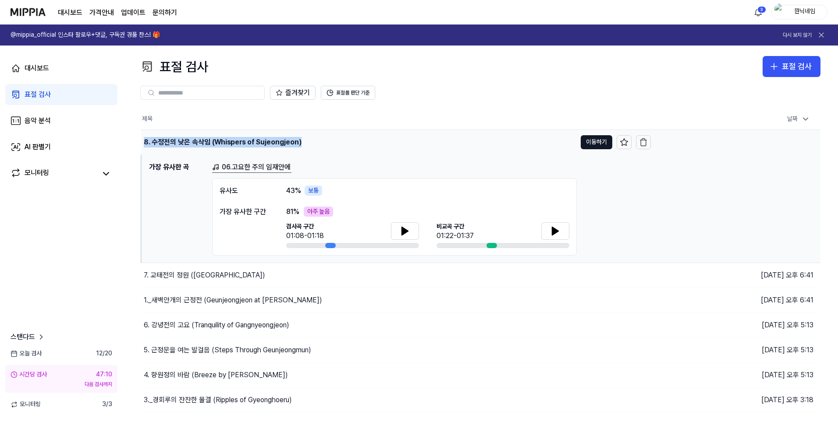
drag, startPoint x: 299, startPoint y: 142, endPoint x: 142, endPoint y: 144, distance: 156.4
click at [142, 144] on div "8. 수정전의 낮은 속삭임 (Whispers of Sujeongjeon)" at bounding box center [358, 142] width 435 height 25
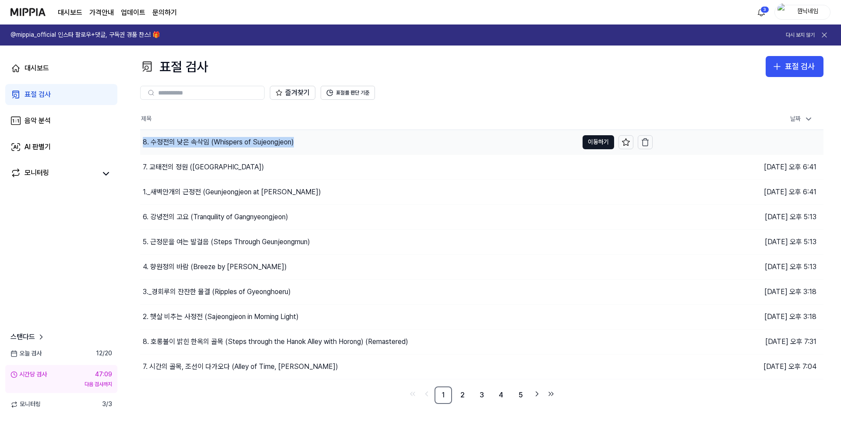
copy div "8. 수정전의 낮은 속삭임 (Whispers of Sujeongjeon)"
click at [587, 140] on button "이동하기" at bounding box center [599, 142] width 32 height 14
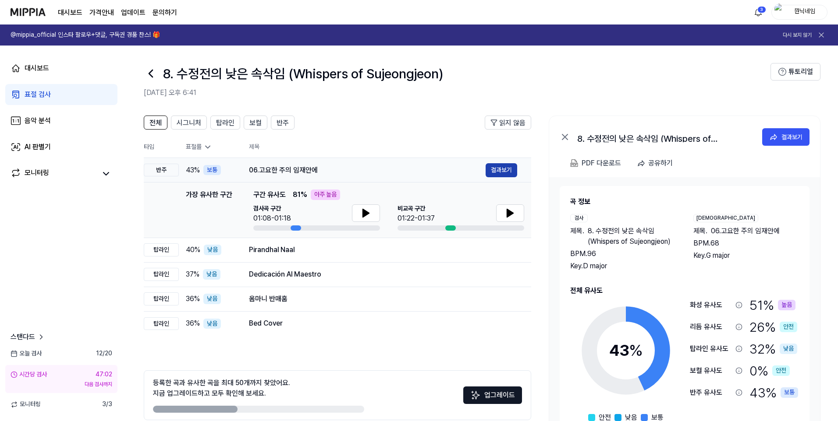
click at [501, 169] on button "결과보기" at bounding box center [501, 170] width 32 height 14
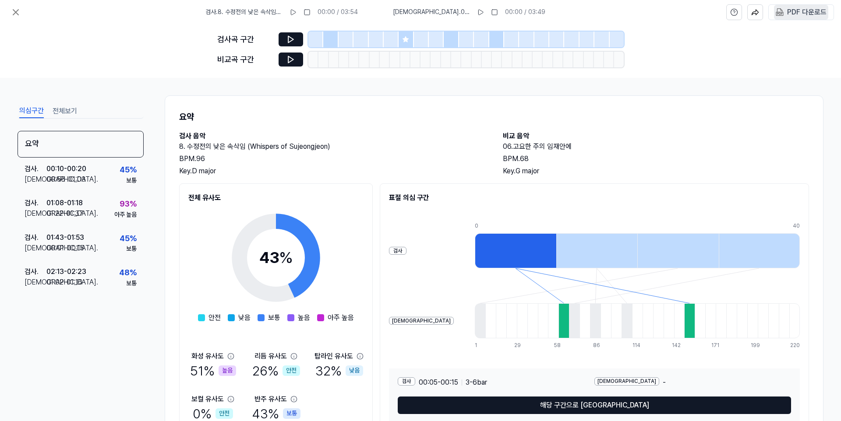
click at [793, 10] on div "PDF 다운로드" at bounding box center [806, 12] width 39 height 11
click at [21, 11] on button at bounding box center [16, 13] width 18 height 18
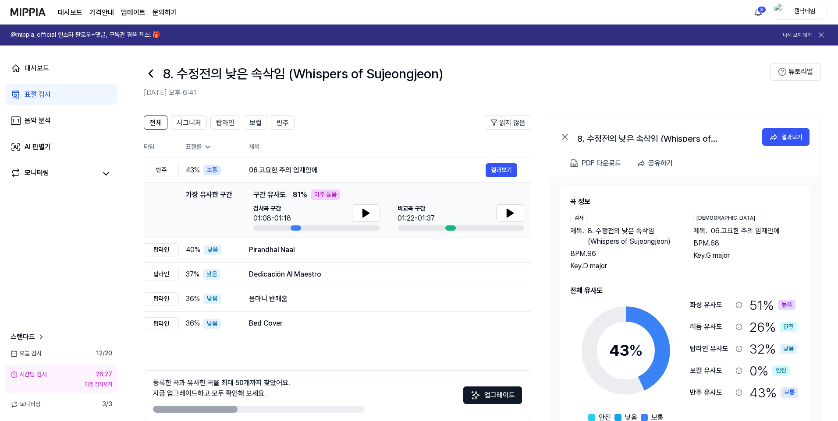
click at [37, 95] on div "표절 검사" at bounding box center [38, 94] width 26 height 11
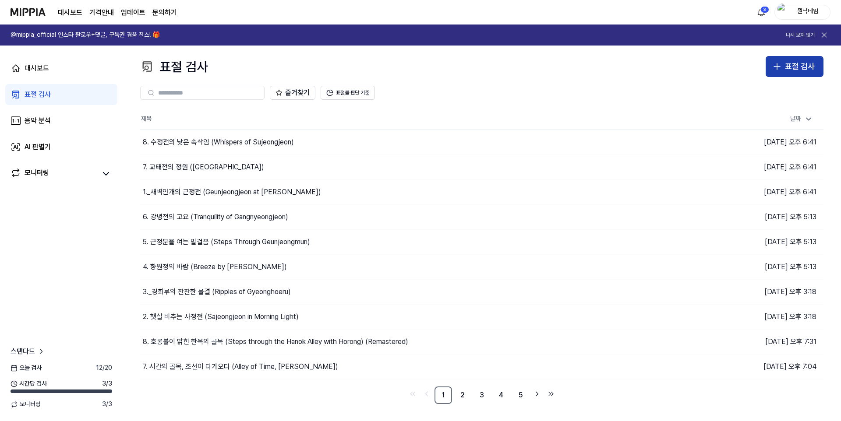
click at [804, 71] on div "표절 검사" at bounding box center [800, 66] width 30 height 13
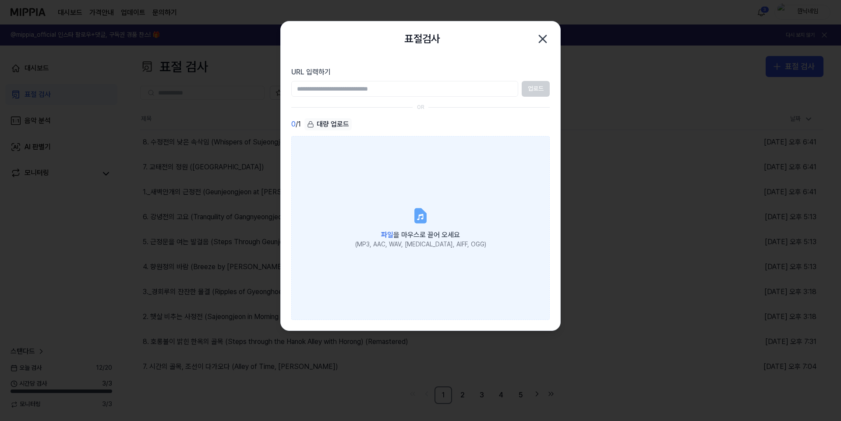
click at [444, 223] on label "파일 을 마우스로 끌어 오세요 (MP3, AAC, WAV, [MEDICAL_DATA], AIFF, OGG)" at bounding box center [420, 228] width 258 height 184
click at [0, 0] on input "파일 을 마우스로 끌어 오세요 (MP3, AAC, WAV, [MEDICAL_DATA], AIFF, OGG)" at bounding box center [0, 0] width 0 height 0
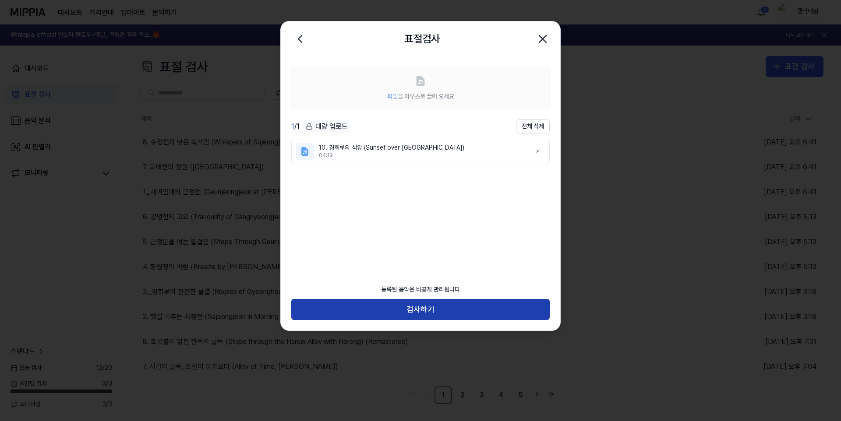
click at [408, 307] on button "검사하기" at bounding box center [420, 309] width 258 height 21
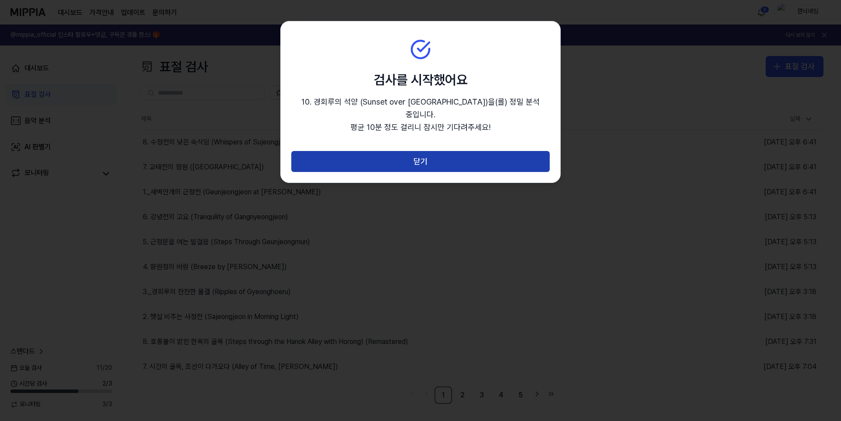
click at [468, 152] on button "닫기" at bounding box center [420, 161] width 258 height 21
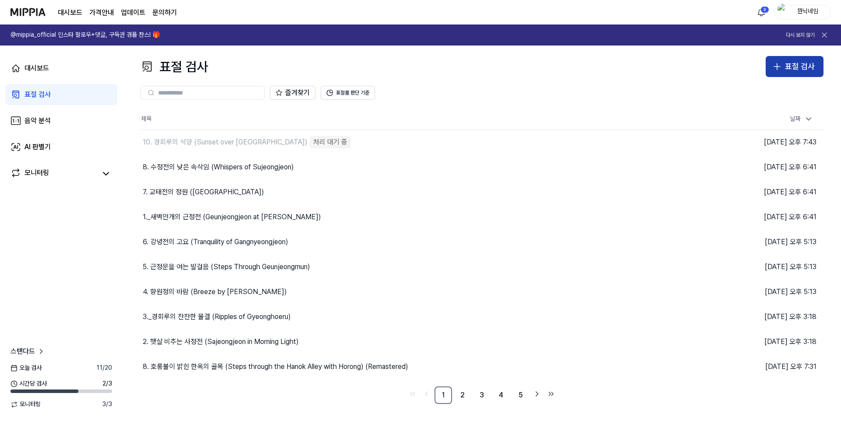
click at [812, 67] on div "표절 검사" at bounding box center [800, 66] width 30 height 13
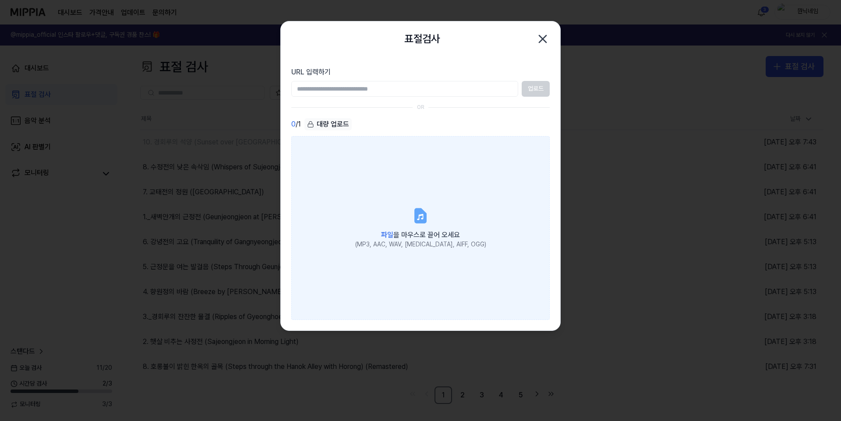
click at [420, 223] on icon at bounding box center [420, 216] width 11 height 14
click at [0, 0] on input "파일 을 마우스로 끌어 오세요 (MP3, AAC, WAV, [MEDICAL_DATA], AIFF, OGG)" at bounding box center [0, 0] width 0 height 0
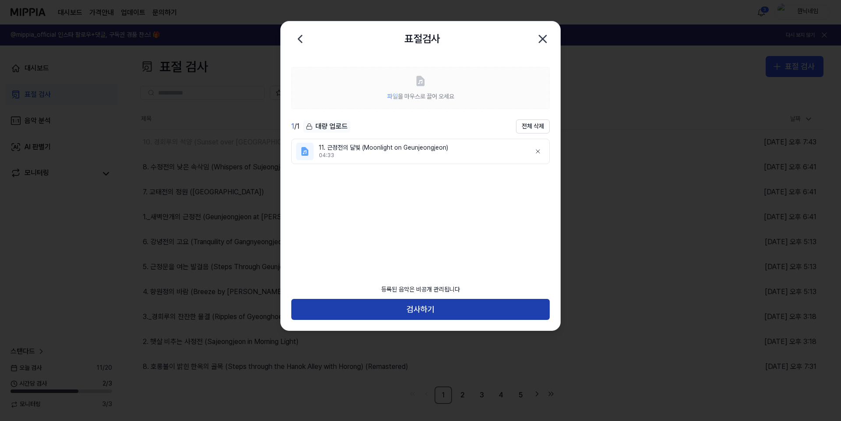
click at [415, 309] on button "검사하기" at bounding box center [420, 309] width 258 height 21
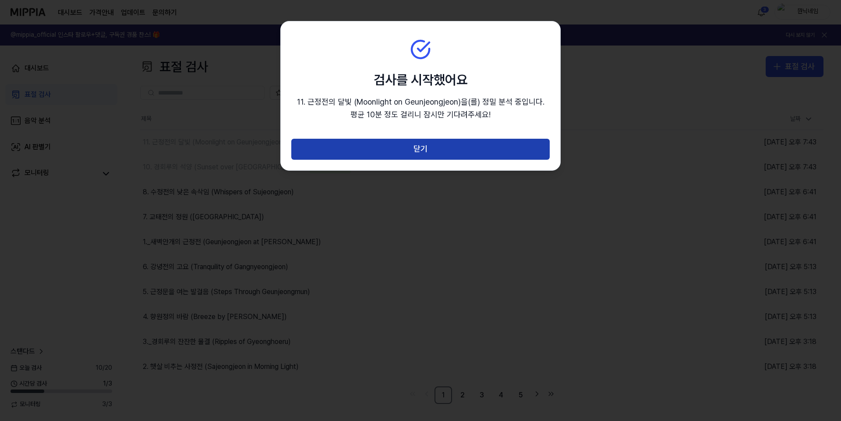
click at [471, 150] on button "닫기" at bounding box center [420, 149] width 258 height 21
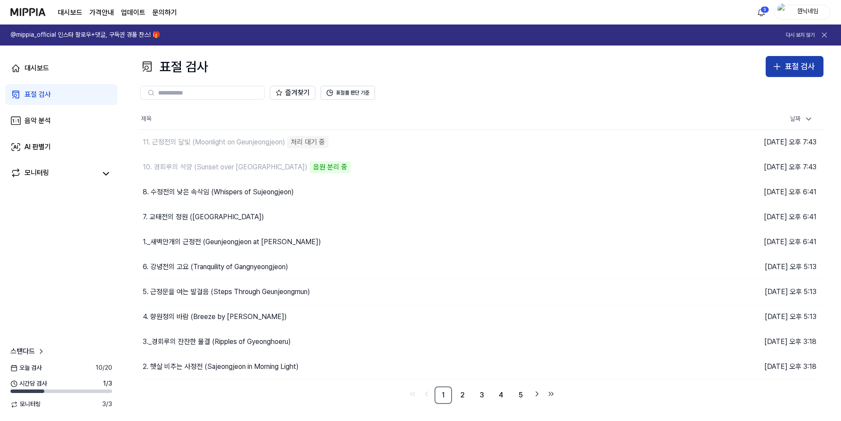
click at [802, 66] on div "표절 검사" at bounding box center [800, 66] width 30 height 13
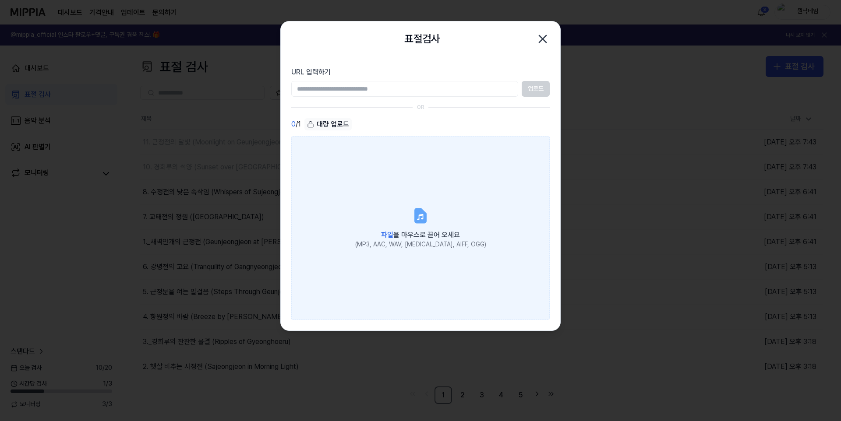
click at [465, 214] on label "파일 을 마우스로 끌어 오세요 (MP3, AAC, WAV, [MEDICAL_DATA], AIFF, OGG)" at bounding box center [420, 228] width 258 height 184
click at [0, 0] on input "파일 을 마우스로 끌어 오세요 (MP3, AAC, WAV, [MEDICAL_DATA], AIFF, OGG)" at bounding box center [0, 0] width 0 height 0
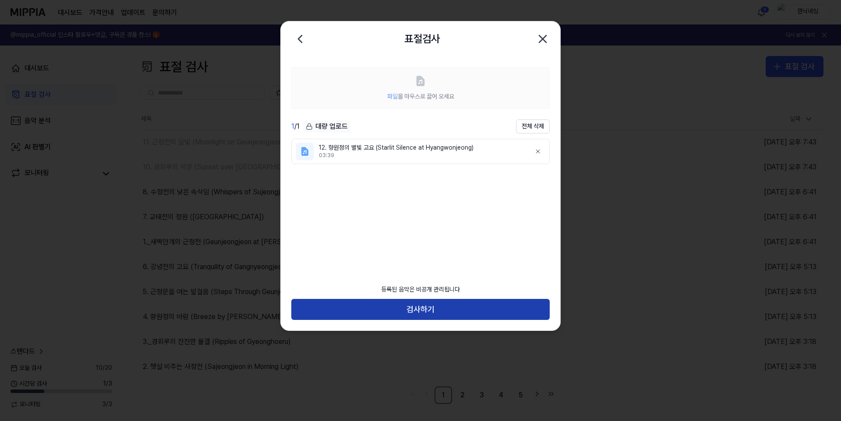
click at [465, 310] on button "검사하기" at bounding box center [420, 309] width 258 height 21
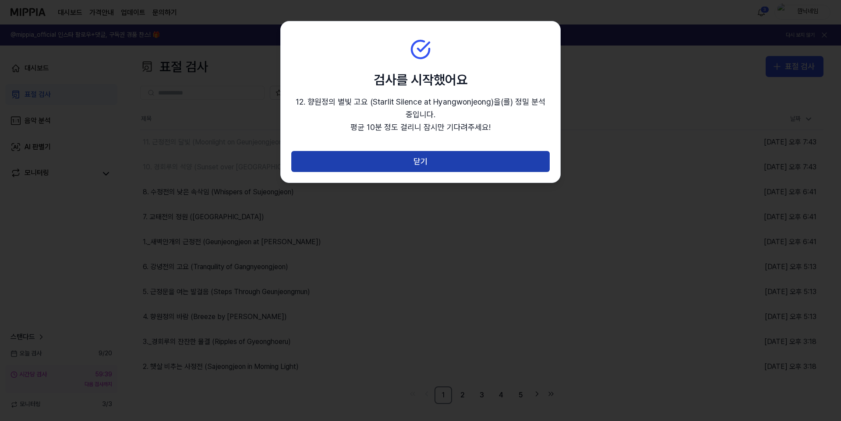
click at [460, 158] on button "닫기" at bounding box center [420, 161] width 258 height 21
